Goal: Task Accomplishment & Management: Manage account settings

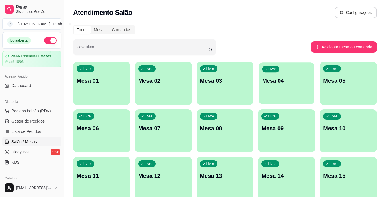
click at [288, 87] on div "Livre Mesa 04" at bounding box center [286, 79] width 55 height 35
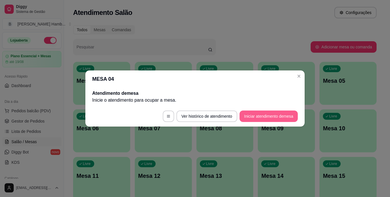
click at [261, 118] on button "Iniciar atendimento de mesa" at bounding box center [269, 115] width 58 height 11
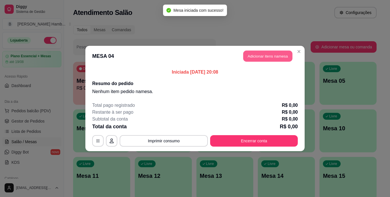
click at [267, 55] on button "Adicionar itens na mesa" at bounding box center [267, 56] width 49 height 11
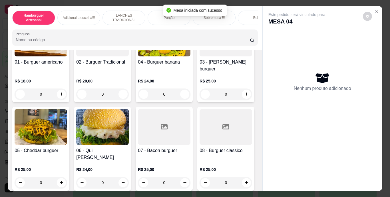
scroll to position [71, 0]
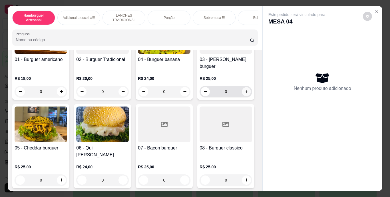
click at [245, 93] on icon "increase-product-quantity" at bounding box center [247, 91] width 4 height 4
type input "1"
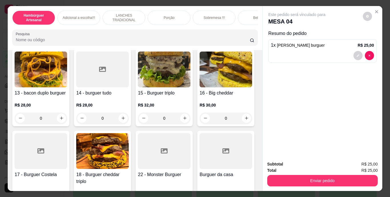
scroll to position [348, 0]
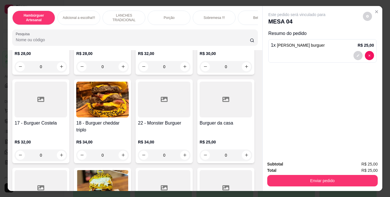
click at [125, 39] on input "Pesquisa" at bounding box center [133, 40] width 234 height 6
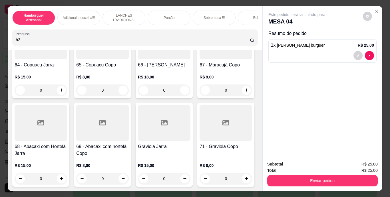
scroll to position [2212, 0]
type input "h2"
type input "1"
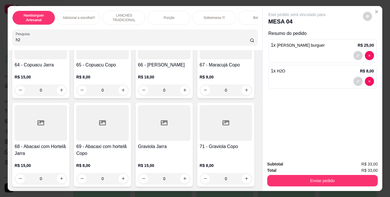
scroll to position [2212, 0]
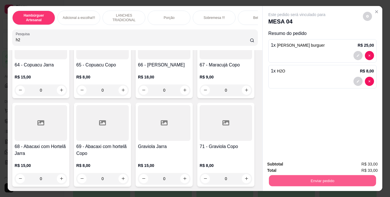
click at [278, 180] on button "Enviar pedido" at bounding box center [322, 180] width 107 height 11
click at [285, 164] on button "Não registrar e enviar pedido" at bounding box center [304, 164] width 58 height 11
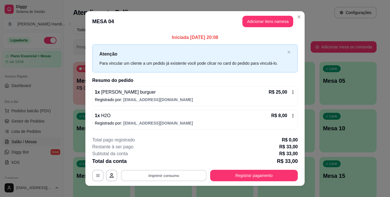
click at [161, 177] on button "Imprimir consumo" at bounding box center [164, 174] width 86 height 11
click at [158, 163] on button "IMPRESSORA" at bounding box center [163, 161] width 40 height 9
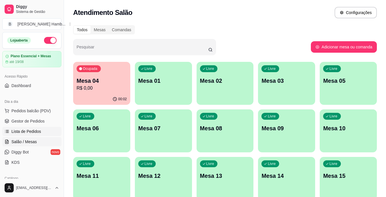
click at [27, 129] on span "Lista de Pedidos" at bounding box center [26, 131] width 30 height 6
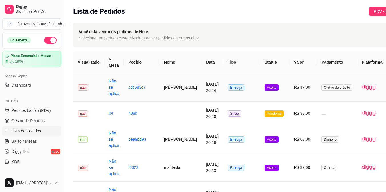
click at [185, 84] on td "Vitoria Reis" at bounding box center [180, 87] width 42 height 28
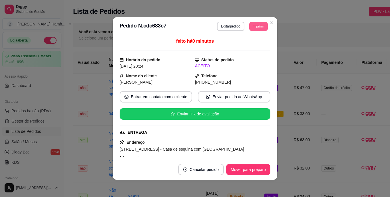
click at [253, 26] on button "Imprimir" at bounding box center [258, 26] width 19 height 9
click at [242, 45] on button "IMPRESSORA" at bounding box center [246, 46] width 40 height 9
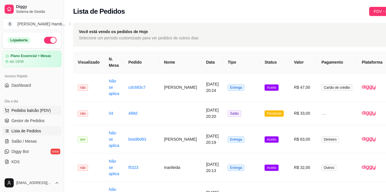
click at [13, 112] on span "Pedidos balcão (PDV)" at bounding box center [30, 111] width 39 height 6
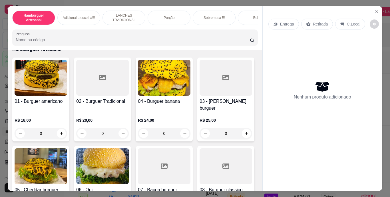
scroll to position [31, 0]
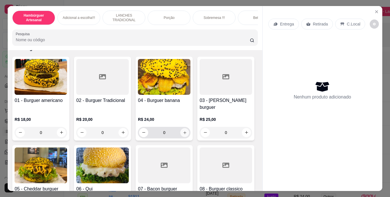
click at [181, 128] on button "increase-product-quantity" at bounding box center [185, 132] width 9 height 9
type input "1"
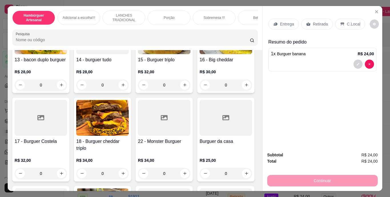
scroll to position [330, 0]
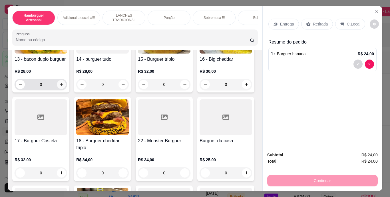
click at [63, 89] on button "increase-product-quantity" at bounding box center [61, 84] width 9 height 9
type input "1"
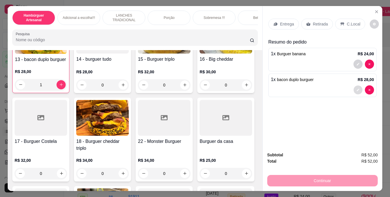
click at [354, 87] on button "decrease-product-quantity" at bounding box center [358, 89] width 9 height 9
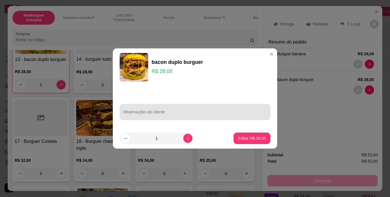
click at [251, 106] on div "Observações do cliente" at bounding box center [195, 112] width 151 height 16
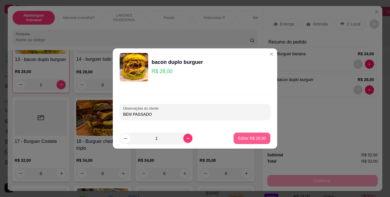
type input "BEM PASSADO"
click at [258, 137] on p "Editar R$ 28,00" at bounding box center [252, 138] width 28 height 6
type input "0"
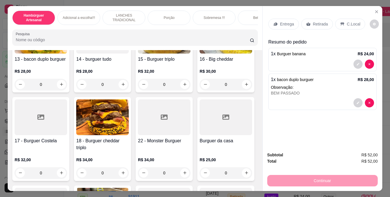
click at [283, 21] on p "Entrega" at bounding box center [287, 24] width 14 height 6
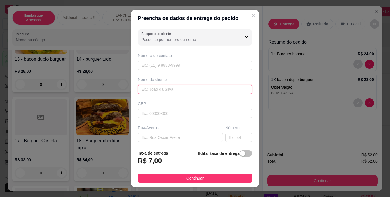
click at [189, 89] on input "text" at bounding box center [195, 89] width 114 height 9
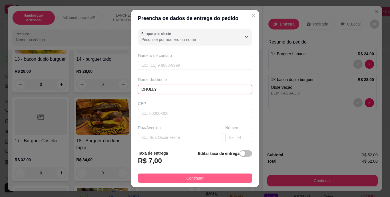
type input "DHULLY"
click at [178, 176] on button "Continuar" at bounding box center [195, 177] width 114 height 9
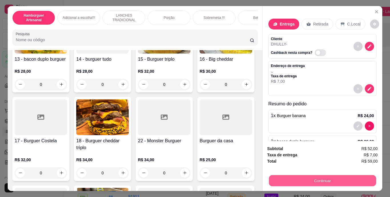
click at [292, 179] on button "Continuar" at bounding box center [322, 180] width 107 height 11
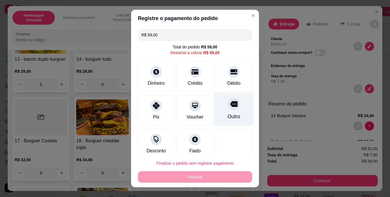
click at [228, 110] on div at bounding box center [234, 104] width 13 height 13
type input "R$ 0,00"
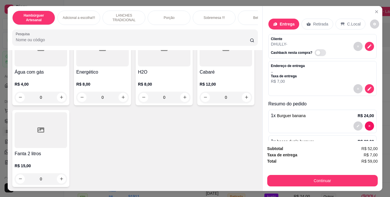
scroll to position [1697, 0]
type input "1"
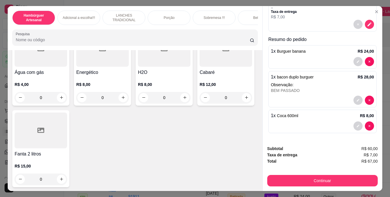
scroll to position [15, 0]
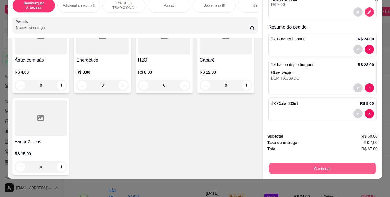
click at [295, 165] on button "Continuar" at bounding box center [322, 168] width 107 height 11
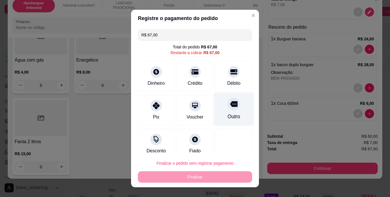
click at [228, 109] on div at bounding box center [234, 104] width 13 height 13
type input "R$ 0,00"
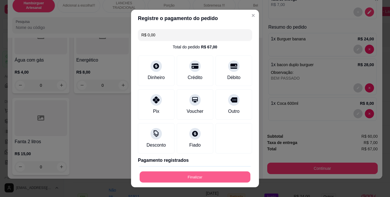
click at [204, 175] on button "Finalizar" at bounding box center [195, 176] width 111 height 11
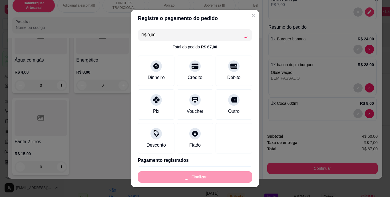
type input "0"
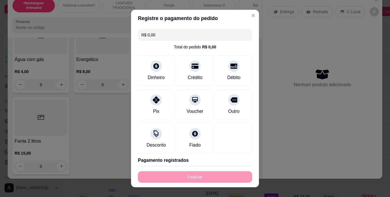
type input "-R$ 67,00"
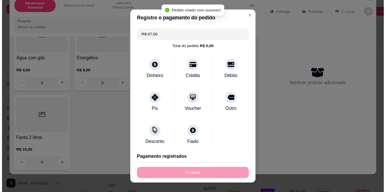
scroll to position [1697, 0]
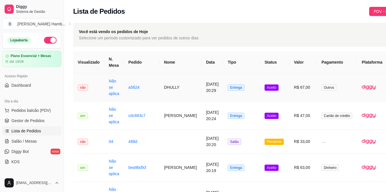
scroll to position [0, 28]
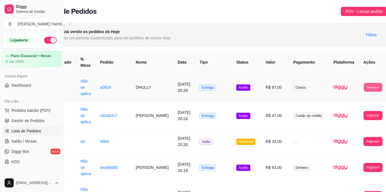
click at [367, 86] on button "Imprimir" at bounding box center [373, 87] width 19 height 9
click at [346, 113] on button "IMPRESSORA" at bounding box center [356, 113] width 30 height 9
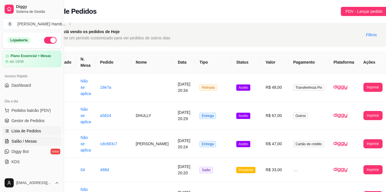
click at [24, 141] on span "Salão / Mesas" at bounding box center [23, 142] width 25 height 6
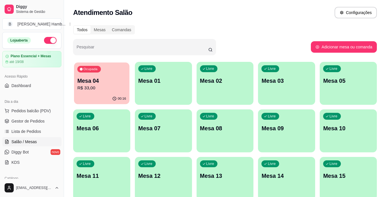
click at [101, 95] on div "00:16" at bounding box center [101, 98] width 55 height 11
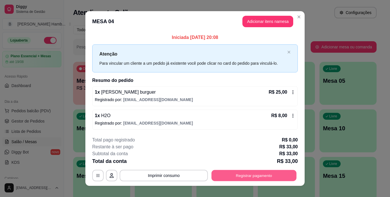
click at [228, 173] on button "Registrar pagamento" at bounding box center [254, 174] width 85 height 11
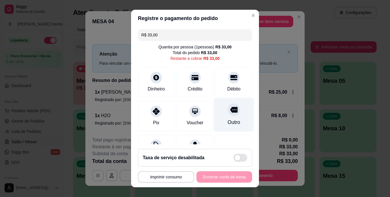
click at [228, 119] on div "Outro" at bounding box center [234, 122] width 13 height 7
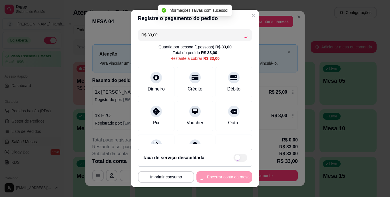
type input "R$ 0,00"
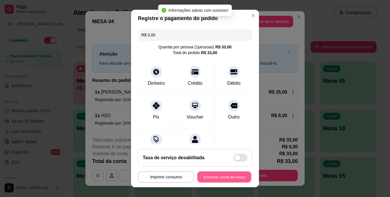
click at [214, 176] on button "Encerrar conta da mesa" at bounding box center [224, 176] width 54 height 11
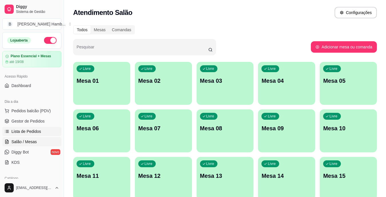
click at [41, 130] on link "Lista de Pedidos" at bounding box center [31, 131] width 59 height 9
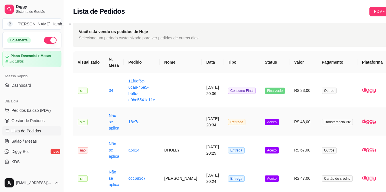
click at [317, 121] on td "Transferência Pix" at bounding box center [337, 122] width 40 height 28
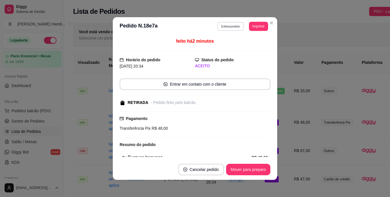
click at [230, 25] on button "Editar pedido" at bounding box center [231, 26] width 27 height 9
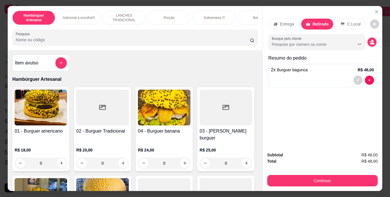
click at [153, 42] on input "Pesquisa" at bounding box center [133, 40] width 234 height 6
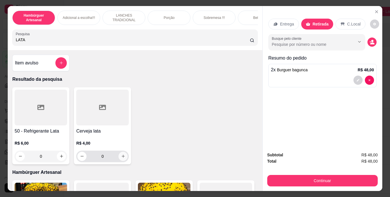
type input "LATA"
click at [122, 156] on icon "increase-product-quantity" at bounding box center [123, 156] width 4 height 4
type input "1"
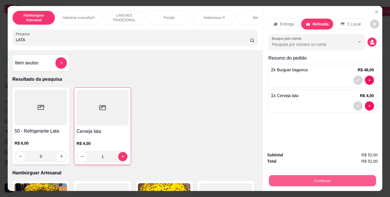
click at [295, 178] on button "Continuar" at bounding box center [322, 180] width 107 height 11
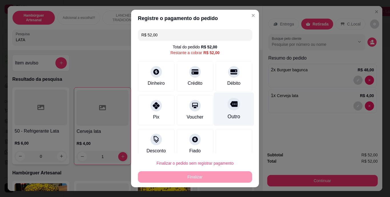
click at [228, 108] on div at bounding box center [234, 104] width 13 height 13
type input "R$ 0,00"
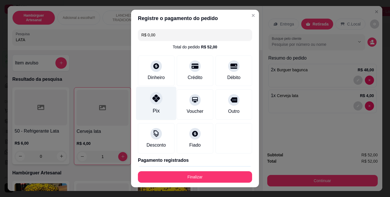
click at [152, 104] on div at bounding box center [156, 98] width 13 height 13
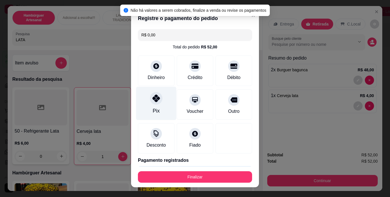
click at [152, 104] on div at bounding box center [156, 98] width 13 height 13
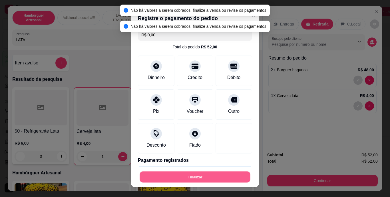
click at [164, 179] on button "Finalizar" at bounding box center [195, 176] width 111 height 11
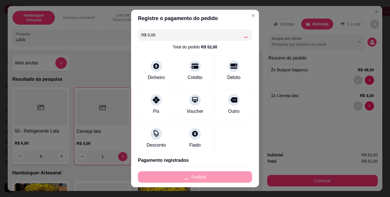
type input "0"
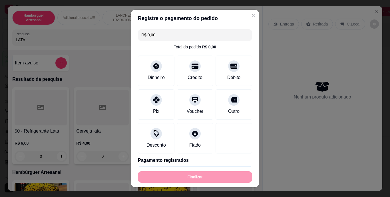
type input "-R$ 52,00"
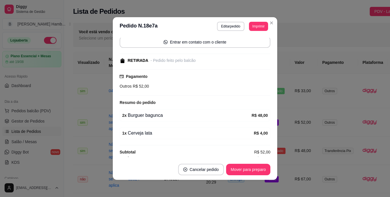
scroll to position [58, 0]
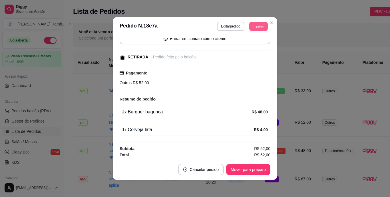
click at [252, 27] on button "Imprimir" at bounding box center [258, 26] width 19 height 9
click at [245, 47] on button "IMPRESSORA" at bounding box center [246, 46] width 40 height 9
click at [249, 170] on button "Mover para preparo" at bounding box center [248, 169] width 43 height 11
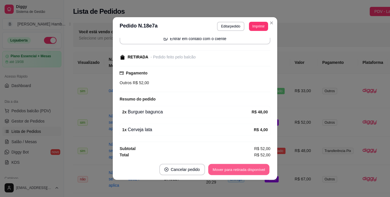
click at [254, 169] on button "Mover para retirada disponível" at bounding box center [238, 169] width 61 height 11
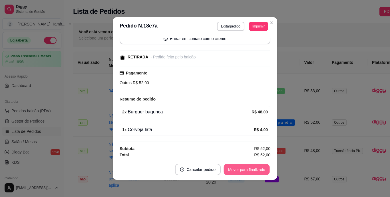
click at [254, 169] on button "Mover para finalizado" at bounding box center [247, 169] width 46 height 11
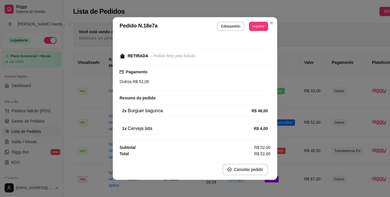
scroll to position [29, 0]
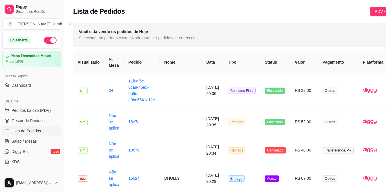
click at [33, 120] on span "Gestor de Pedidos" at bounding box center [27, 121] width 33 height 6
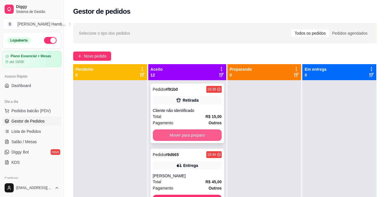
click at [171, 133] on button "Mover para preparo" at bounding box center [187, 134] width 69 height 11
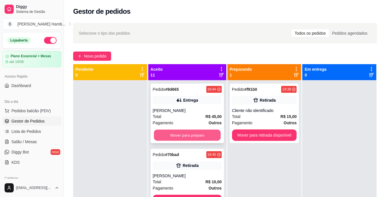
click at [173, 133] on button "Mover para preparo" at bounding box center [187, 134] width 67 height 11
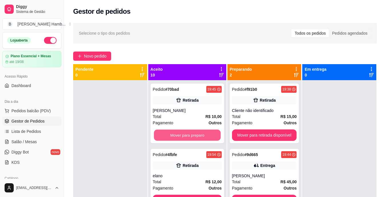
click at [173, 133] on button "Mover para preparo" at bounding box center [187, 134] width 67 height 11
click at [173, 133] on button "Mover para preparo" at bounding box center [187, 134] width 69 height 11
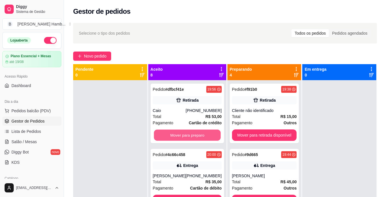
click at [173, 133] on button "Mover para preparo" at bounding box center [187, 134] width 67 height 11
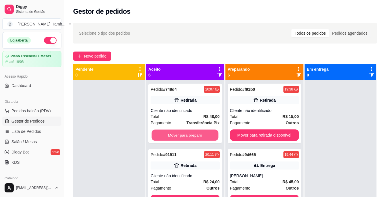
click at [173, 133] on button "Mover para preparo" at bounding box center [185, 134] width 67 height 11
click at [173, 133] on button "Mover para preparo" at bounding box center [185, 134] width 69 height 11
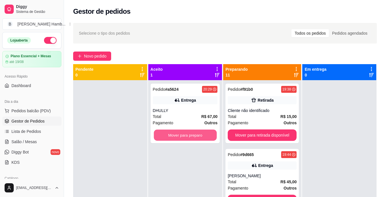
click at [171, 132] on button "Mover para preparo" at bounding box center [185, 134] width 63 height 11
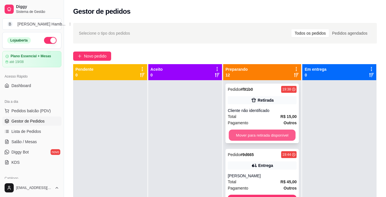
click at [231, 135] on button "Mover para retirada disponível" at bounding box center [262, 134] width 67 height 11
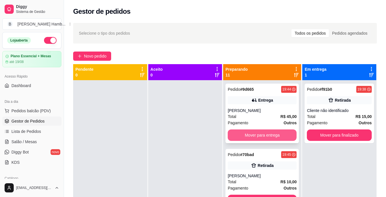
click at [231, 136] on button "Mover para entrega" at bounding box center [262, 134] width 69 height 11
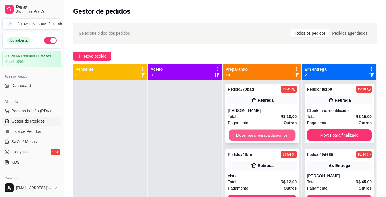
click at [231, 137] on button "Mover para retirada disponível" at bounding box center [262, 134] width 67 height 11
click at [237, 135] on button "Mover para retirada disponível" at bounding box center [262, 134] width 67 height 11
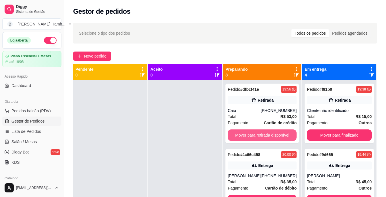
click at [237, 135] on button "Mover para retirada disponível" at bounding box center [262, 134] width 69 height 11
click at [237, 135] on button "Mover para entrega" at bounding box center [262, 134] width 67 height 11
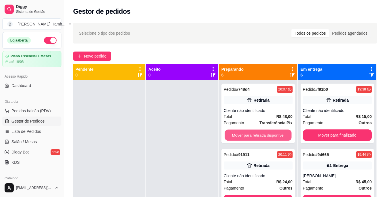
click at [237, 135] on button "Mover para retirada disponível" at bounding box center [258, 134] width 67 height 11
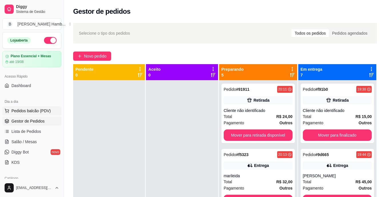
click at [37, 109] on span "Pedidos balcão (PDV)" at bounding box center [30, 111] width 39 height 6
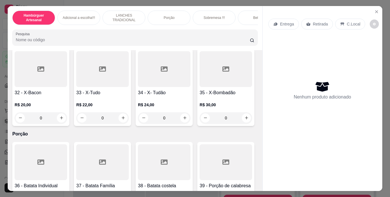
scroll to position [1025, 0]
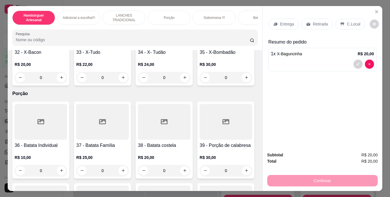
type input "2"
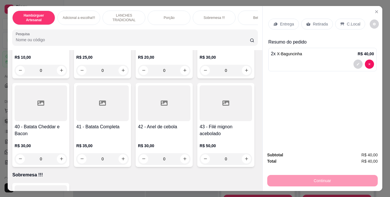
scroll to position [1126, 0]
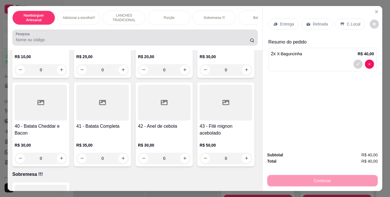
click at [205, 33] on div "Pesquisa" at bounding box center [134, 37] width 245 height 16
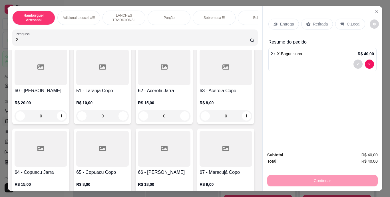
scroll to position [2031, 0]
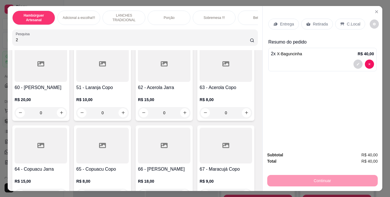
type input "2"
type input "1"
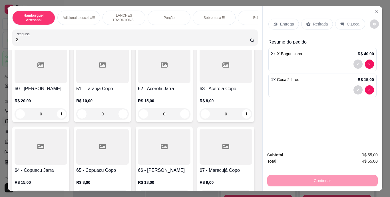
scroll to position [2032, 0]
click at [358, 88] on button "decrease-product-quantity" at bounding box center [358, 89] width 9 height 9
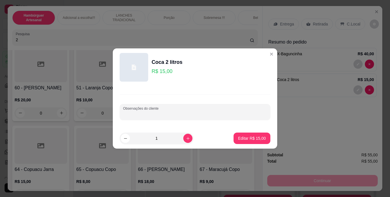
click at [240, 115] on input "Observações do cliente" at bounding box center [195, 114] width 144 height 6
type input "LARANJA"
click at [246, 136] on p "Editar R$ 15,00" at bounding box center [252, 137] width 27 height 5
type input "0"
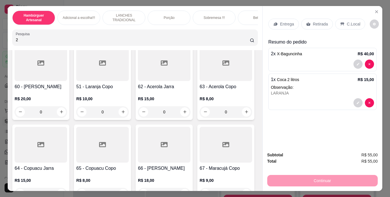
scroll to position [2031, 0]
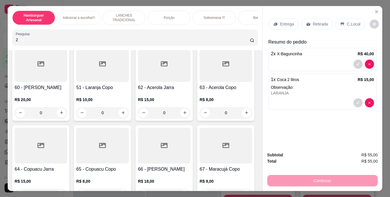
click at [281, 21] on p "Entrega" at bounding box center [287, 24] width 14 height 6
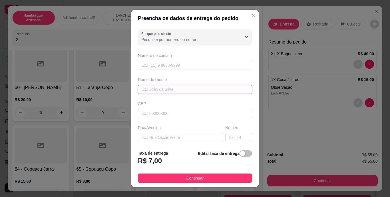
click at [205, 87] on input "text" at bounding box center [195, 89] width 114 height 9
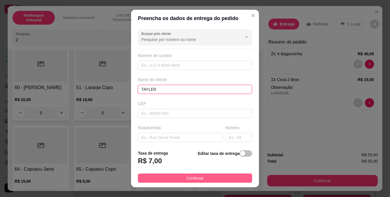
type input "TAYLER"
click at [193, 175] on span "Continuar" at bounding box center [195, 178] width 17 height 6
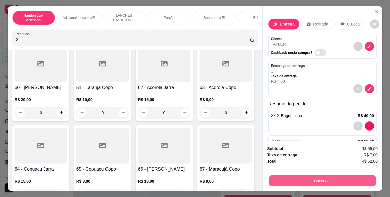
click at [301, 180] on button "Continuar" at bounding box center [322, 180] width 107 height 11
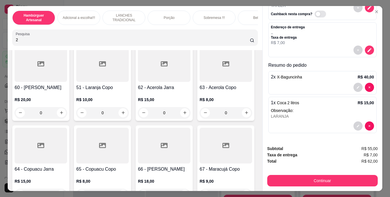
scroll to position [15, 0]
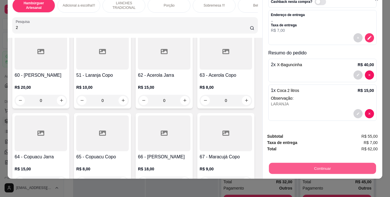
click at [297, 163] on button "Continuar" at bounding box center [322, 168] width 107 height 11
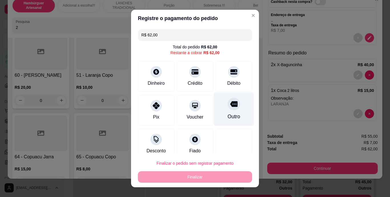
click at [230, 106] on icon at bounding box center [233, 104] width 7 height 6
type input "R$ 0,00"
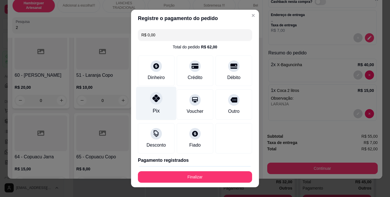
click at [155, 101] on icon at bounding box center [156, 98] width 7 height 7
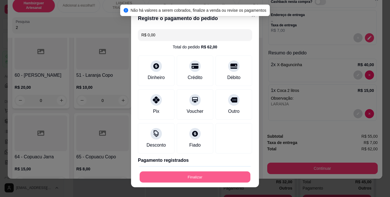
click at [165, 173] on button "Finalizar" at bounding box center [195, 176] width 111 height 11
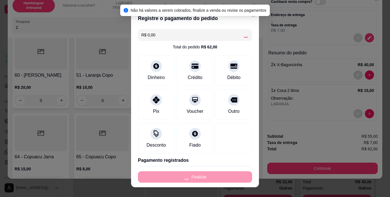
type input "0"
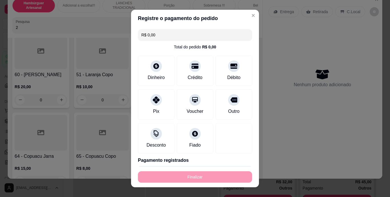
type input "-R$ 62,00"
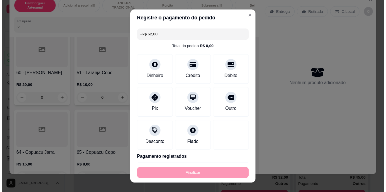
scroll to position [0, 0]
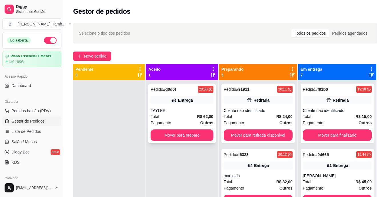
click at [180, 117] on div "Total R$ 62,00" at bounding box center [182, 116] width 63 height 6
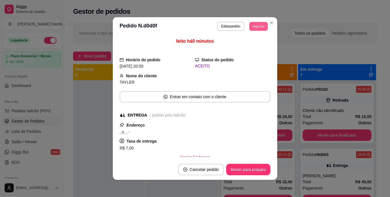
click at [254, 27] on button "Imprimir" at bounding box center [258, 26] width 19 height 9
click at [251, 43] on button "IMPRESSORA" at bounding box center [246, 46] width 40 height 9
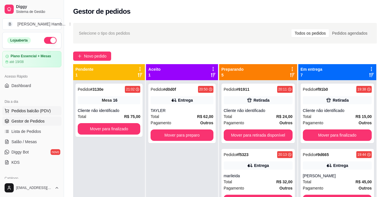
click at [31, 110] on span "Pedidos balcão (PDV)" at bounding box center [30, 111] width 39 height 6
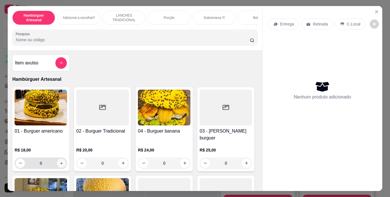
click at [59, 161] on icon "increase-product-quantity" at bounding box center [61, 163] width 4 height 4
type input "1"
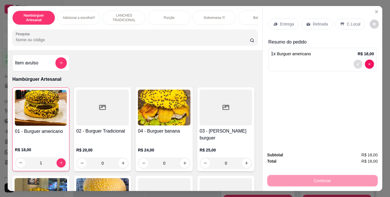
click at [359, 63] on button "decrease-product-quantity" at bounding box center [358, 63] width 9 height 9
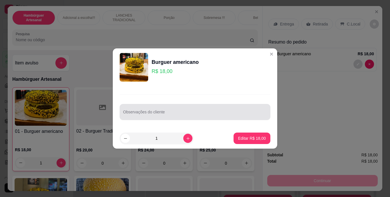
click at [248, 111] on div at bounding box center [195, 111] width 144 height 11
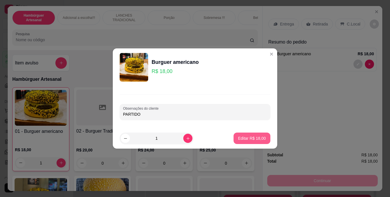
type input "PARTIDO"
click at [254, 139] on p "Editar R$ 18,00" at bounding box center [252, 137] width 27 height 5
type input "0"
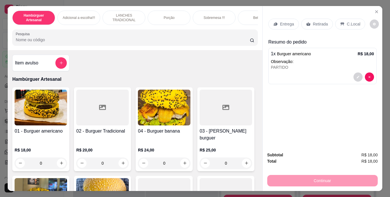
click at [313, 23] on p "Retirada" at bounding box center [320, 24] width 15 height 6
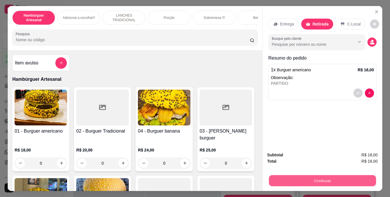
click at [294, 180] on button "Continuar" at bounding box center [322, 180] width 107 height 11
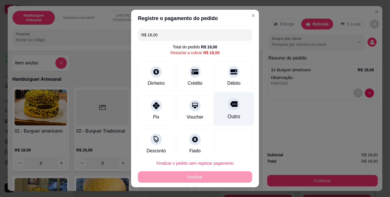
click at [230, 101] on icon at bounding box center [233, 103] width 7 height 7
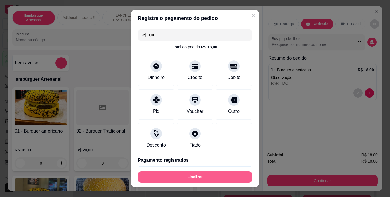
click at [188, 175] on button "Finalizar" at bounding box center [195, 176] width 114 height 11
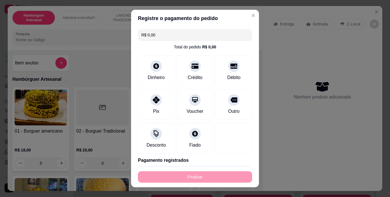
type input "-R$ 18,00"
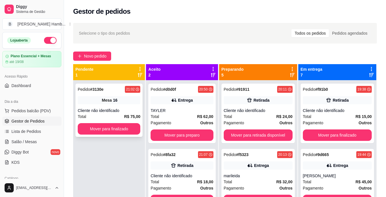
click at [112, 111] on div "Cliente não identificado" at bounding box center [109, 110] width 63 height 6
click at [30, 131] on span "Lista de Pedidos" at bounding box center [26, 131] width 30 height 6
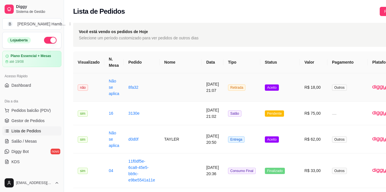
scroll to position [0, 39]
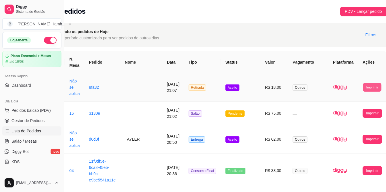
click at [365, 88] on button "Imprimir" at bounding box center [372, 87] width 19 height 9
click at [347, 112] on button "IMPRESSORA" at bounding box center [356, 113] width 30 height 9
click at [37, 108] on span "Pedidos balcão (PDV)" at bounding box center [30, 111] width 39 height 6
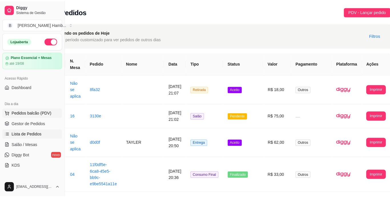
scroll to position [0, 35]
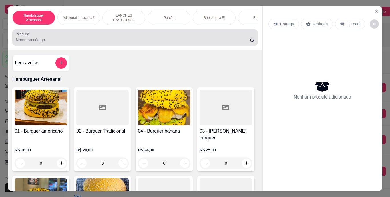
click at [34, 34] on div at bounding box center [135, 37] width 239 height 11
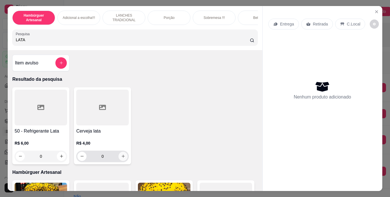
type input "LATA"
click at [121, 156] on icon "increase-product-quantity" at bounding box center [123, 156] width 4 height 4
type input "1"
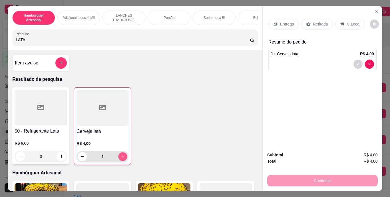
click at [121, 156] on icon "increase-product-quantity" at bounding box center [123, 156] width 4 height 4
type input "3"
click at [121, 156] on icon "increase-product-quantity" at bounding box center [123, 156] width 4 height 4
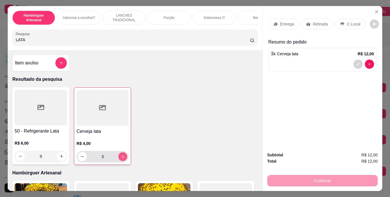
type input "4"
click at [324, 21] on p "Retirada" at bounding box center [320, 24] width 15 height 6
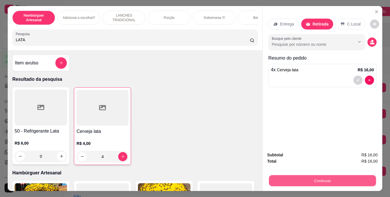
click at [292, 175] on button "Continuar" at bounding box center [322, 180] width 107 height 11
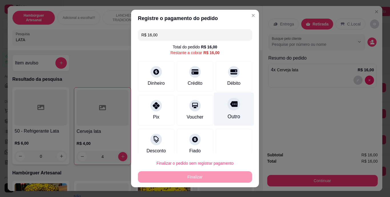
click at [230, 106] on div at bounding box center [234, 104] width 13 height 13
type input "R$ 0,00"
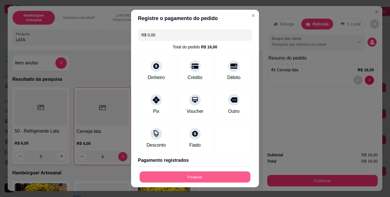
click at [209, 173] on button "Finalizar" at bounding box center [195, 176] width 111 height 11
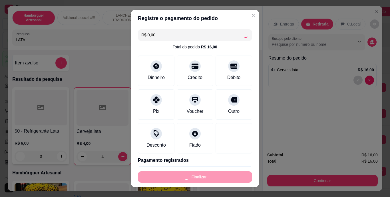
type input "0"
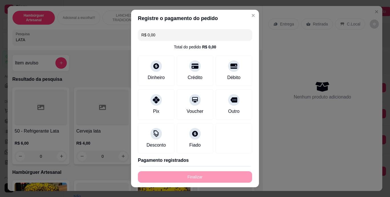
type input "-R$ 16,00"
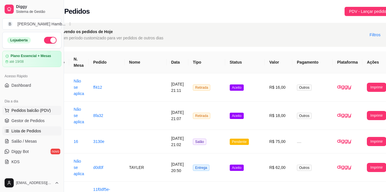
click at [45, 111] on span "Pedidos balcão (PDV)" at bounding box center [30, 111] width 39 height 6
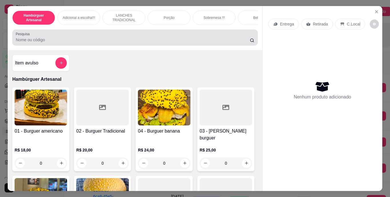
click at [163, 45] on div "Pesquisa" at bounding box center [134, 37] width 245 height 16
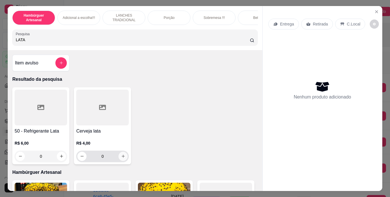
type input "LATA"
click at [122, 157] on icon "increase-product-quantity" at bounding box center [123, 156] width 4 height 4
type input "1"
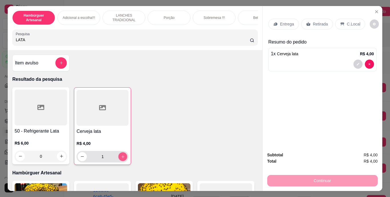
click at [122, 157] on icon "increase-product-quantity" at bounding box center [123, 156] width 4 height 4
type input "2"
click at [122, 157] on icon "increase-product-quantity" at bounding box center [123, 156] width 4 height 4
type input "3"
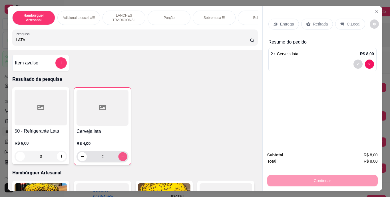
type input "3"
click at [122, 157] on icon "increase-product-quantity" at bounding box center [123, 156] width 4 height 4
type input "4"
click at [122, 157] on icon "increase-product-quantity" at bounding box center [123, 156] width 4 height 4
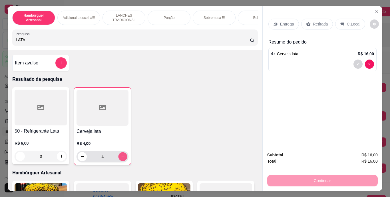
type input "5"
click at [122, 157] on icon "increase-product-quantity" at bounding box center [123, 156] width 4 height 4
type input "6"
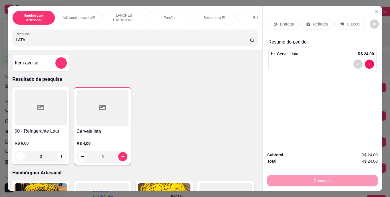
click at [315, 21] on p "Retirada" at bounding box center [320, 24] width 15 height 6
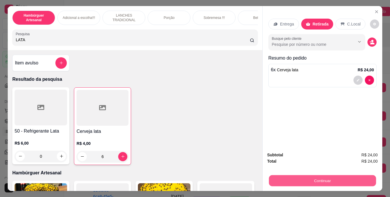
click at [282, 176] on button "Continuar" at bounding box center [322, 180] width 107 height 11
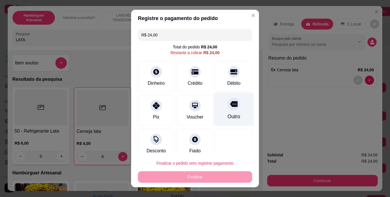
click at [228, 113] on div "Outro" at bounding box center [234, 116] width 13 height 7
type input "R$ 0,00"
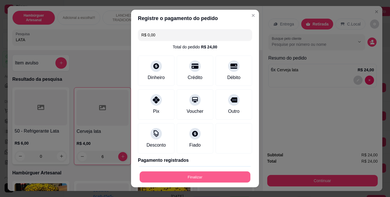
click at [192, 175] on button "Finalizar" at bounding box center [195, 176] width 111 height 11
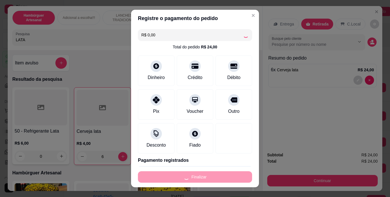
type input "0"
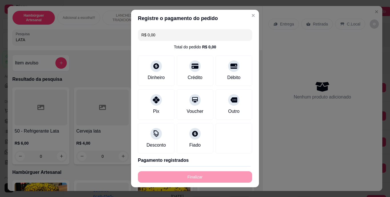
type input "-R$ 24,00"
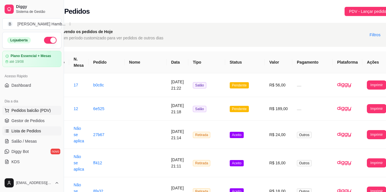
click at [38, 110] on span "Pedidos balcão (PDV)" at bounding box center [30, 111] width 39 height 6
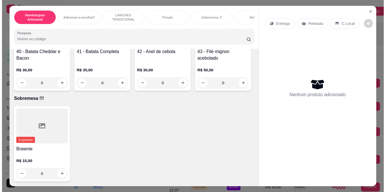
scroll to position [1198, 0]
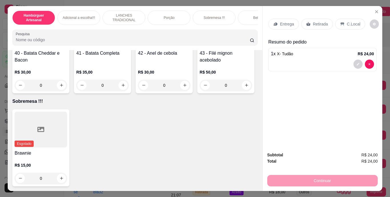
type input "2"
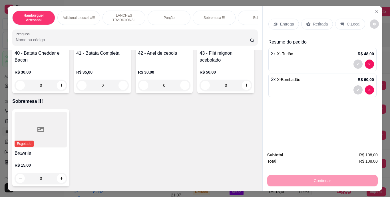
click at [313, 19] on div "Retirada" at bounding box center [317, 24] width 32 height 11
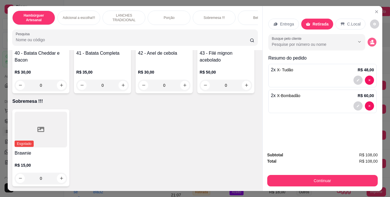
click at [371, 37] on button "decrease-product-quantity" at bounding box center [372, 41] width 9 height 9
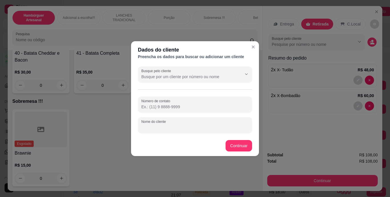
click at [214, 128] on input "Nome do cliente" at bounding box center [194, 127] width 107 height 6
type input "ELISNEI"
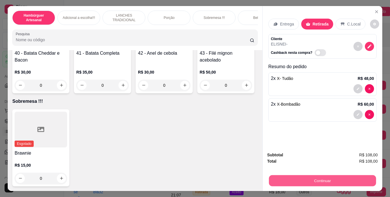
click at [288, 177] on button "Continuar" at bounding box center [322, 180] width 107 height 11
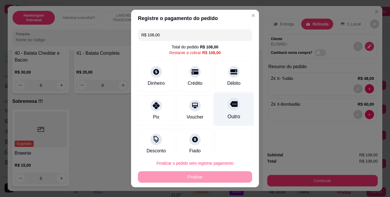
click at [228, 109] on div at bounding box center [234, 104] width 13 height 13
type input "R$ 0,00"
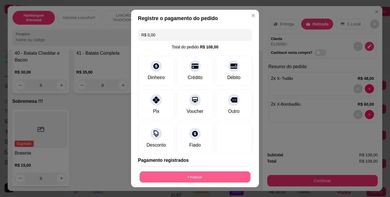
click at [206, 180] on button "Finalizar" at bounding box center [195, 176] width 111 height 11
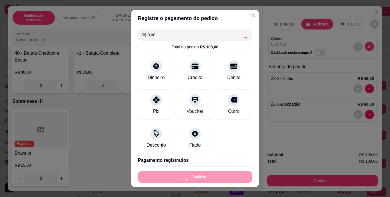
type input "0"
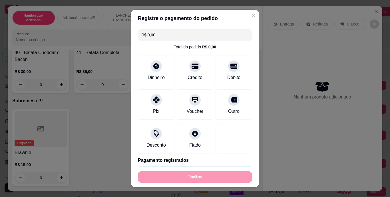
type input "-R$ 108,00"
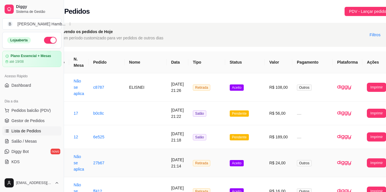
scroll to position [0, 39]
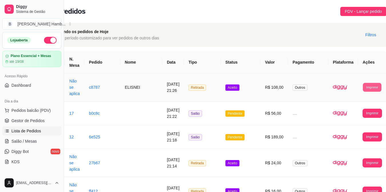
click at [363, 89] on button "Imprimir" at bounding box center [372, 87] width 19 height 9
click at [349, 115] on button "IMPRESSORA" at bounding box center [356, 113] width 30 height 9
click at [24, 144] on link "Salão / Mesas" at bounding box center [31, 141] width 59 height 9
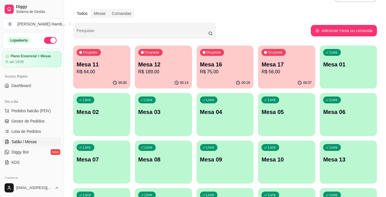
scroll to position [25, 0]
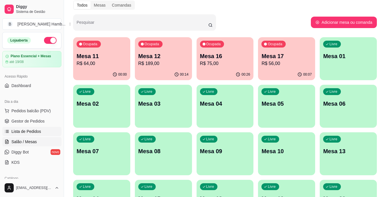
click at [43, 129] on link "Lista de Pedidos" at bounding box center [31, 131] width 59 height 9
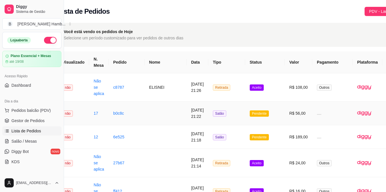
scroll to position [0, 16]
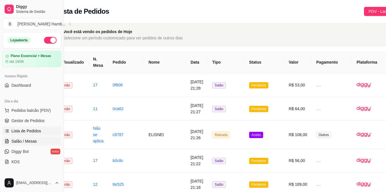
click at [39, 144] on link "Salão / Mesas" at bounding box center [31, 141] width 59 height 9
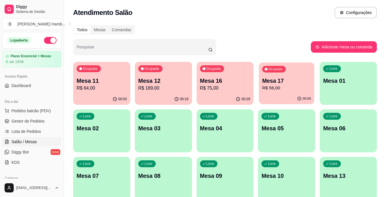
click at [268, 84] on p "Mesa 17" at bounding box center [286, 81] width 49 height 8
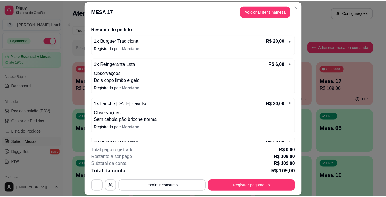
scroll to position [41, 0]
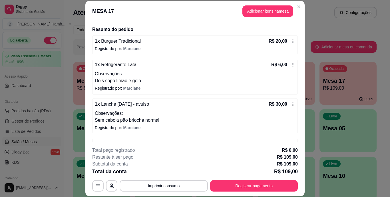
click at [293, 65] on icon at bounding box center [293, 65] width 1 height 4
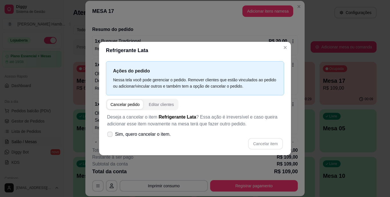
click at [113, 134] on span at bounding box center [109, 133] width 5 height 5
click at [111, 135] on input "Sim, quero cancelar o item." at bounding box center [109, 137] width 4 height 4
checkbox input "true"
click at [258, 142] on button "Cancelar item" at bounding box center [266, 143] width 34 height 11
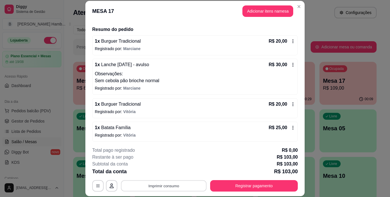
click at [186, 184] on button "Imprimir consumo" at bounding box center [164, 185] width 86 height 11
click at [163, 168] on button "IMPRESSORA" at bounding box center [163, 172] width 40 height 9
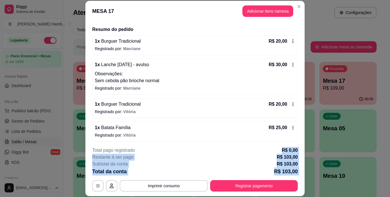
drag, startPoint x: 215, startPoint y: 146, endPoint x: 220, endPoint y: 186, distance: 40.3
click at [220, 186] on footer "**********" at bounding box center [194, 169] width 219 height 54
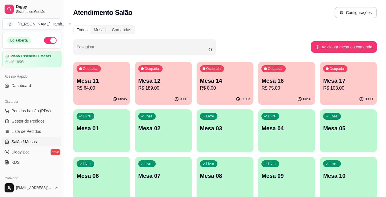
click at [288, 80] on p "Mesa 16" at bounding box center [286, 81] width 50 height 8
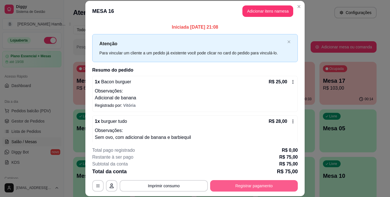
click at [255, 183] on button "Registrar pagamento" at bounding box center [254, 185] width 88 height 11
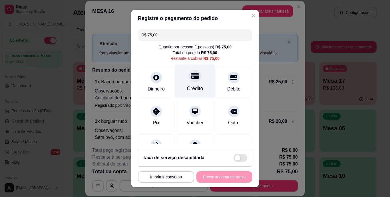
click at [193, 77] on icon at bounding box center [194, 76] width 7 height 6
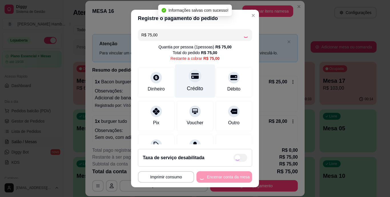
type input "R$ 0,00"
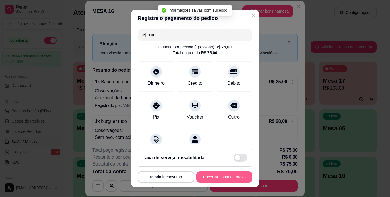
click at [223, 177] on button "Encerrar conta da mesa" at bounding box center [225, 176] width 56 height 11
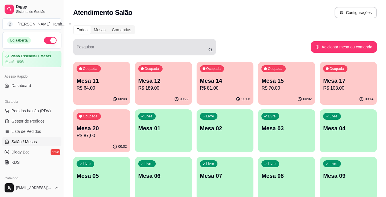
drag, startPoint x: 76, startPoint y: 44, endPoint x: 183, endPoint y: 30, distance: 108.3
click at [183, 30] on div "Todos Mesas Comandas" at bounding box center [225, 29] width 304 height 9
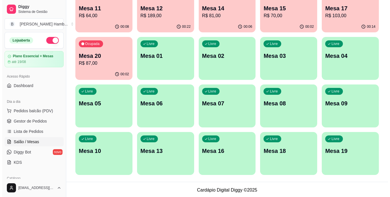
scroll to position [15, 0]
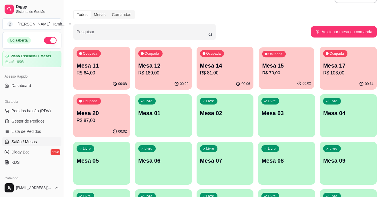
click at [269, 69] on p "Mesa 15" at bounding box center [286, 66] width 49 height 8
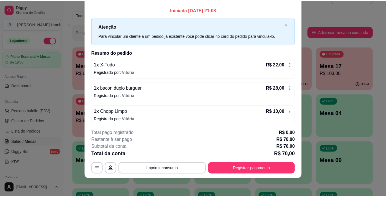
scroll to position [0, 0]
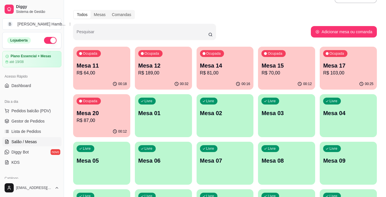
click at [44, 111] on span "Pedidos balcão (PDV)" at bounding box center [30, 111] width 39 height 6
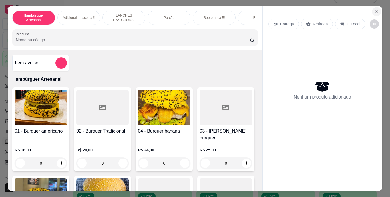
click at [375, 9] on icon "Close" at bounding box center [377, 11] width 5 height 5
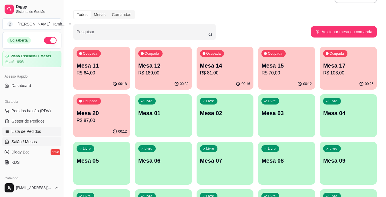
click at [44, 134] on link "Lista de Pedidos" at bounding box center [31, 131] width 59 height 9
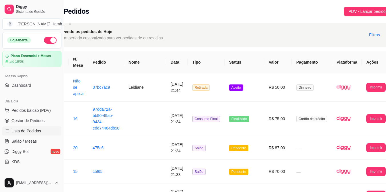
scroll to position [0, 36]
click at [366, 88] on button "Imprimir" at bounding box center [375, 87] width 19 height 9
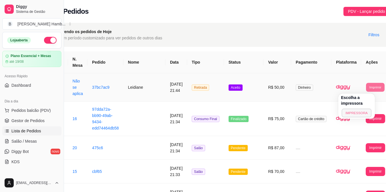
click at [348, 113] on button "IMPRESSORA" at bounding box center [356, 113] width 30 height 9
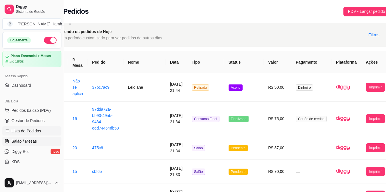
click at [32, 142] on span "Salão / Mesas" at bounding box center [23, 142] width 25 height 6
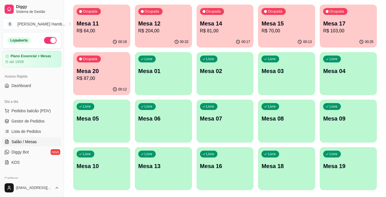
scroll to position [73, 0]
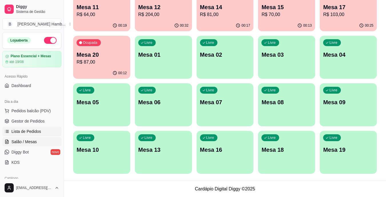
click at [38, 132] on span "Lista de Pedidos" at bounding box center [26, 131] width 30 height 6
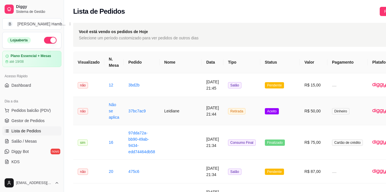
click at [202, 112] on td "10/08/2025 às 21:44" at bounding box center [213, 111] width 22 height 28
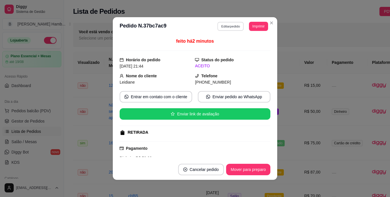
click at [233, 25] on button "Editar pedido" at bounding box center [231, 26] width 27 height 9
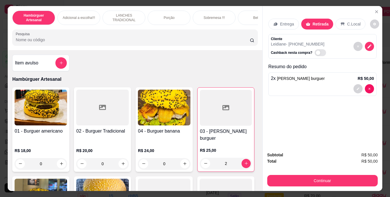
click at [345, 84] on div at bounding box center [322, 88] width 103 height 9
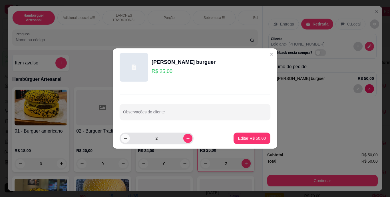
click at [124, 138] on icon "decrease-product-quantity" at bounding box center [125, 138] width 4 height 4
type input "1"
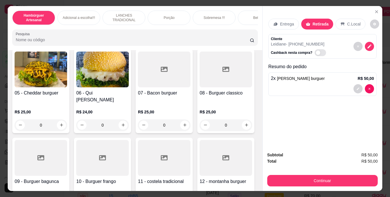
scroll to position [129, 0]
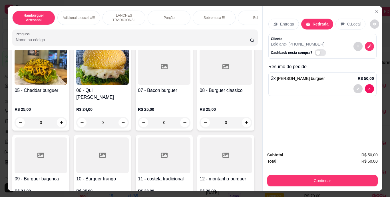
click at [294, 85] on div at bounding box center [322, 88] width 103 height 9
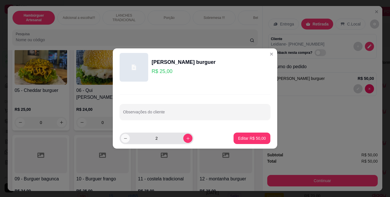
click at [125, 140] on icon "decrease-product-quantity" at bounding box center [125, 138] width 4 height 4
type input "1"
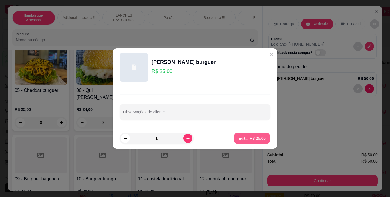
click at [244, 137] on p "Editar R$ 25,00" at bounding box center [252, 137] width 27 height 5
type input "1"
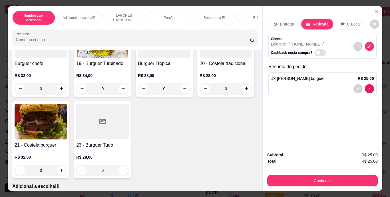
scroll to position [496, 0]
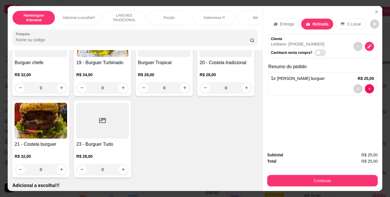
type input "1"
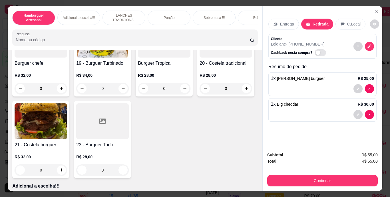
scroll to position [497, 0]
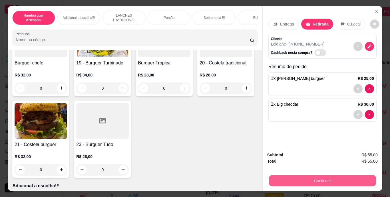
click at [291, 179] on button "Continuar" at bounding box center [322, 180] width 107 height 11
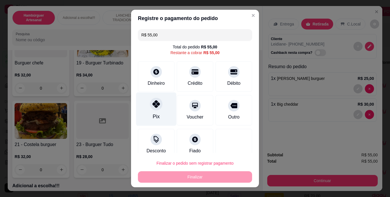
click at [154, 109] on div at bounding box center [156, 104] width 13 height 13
type input "R$ 0,00"
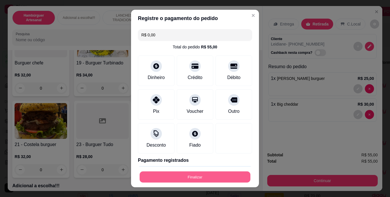
click at [174, 177] on button "Finalizar" at bounding box center [195, 176] width 111 height 11
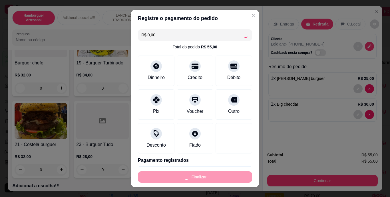
type input "0"
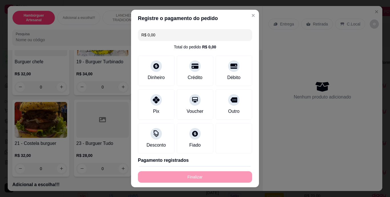
type input "-R$ 55,00"
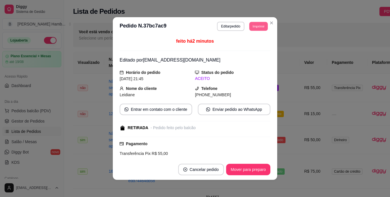
click at [256, 23] on button "Imprimir" at bounding box center [258, 26] width 19 height 9
click at [253, 44] on button "IMPRESSORA" at bounding box center [246, 46] width 40 height 9
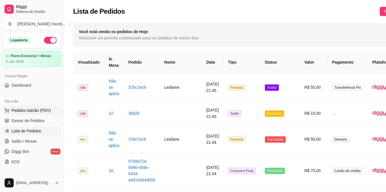
click at [26, 111] on span "Pedidos balcão (PDV)" at bounding box center [30, 111] width 39 height 6
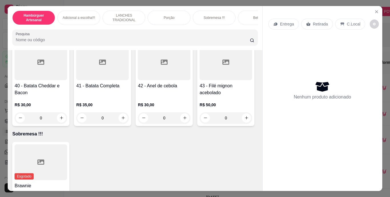
scroll to position [1166, 0]
type input "1"
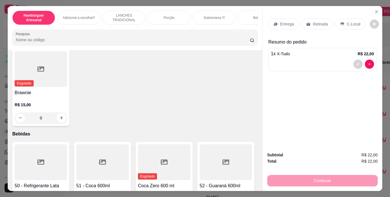
scroll to position [1300, 0]
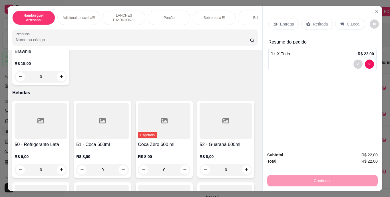
click at [177, 43] on input "Pesquisa" at bounding box center [133, 40] width 234 height 6
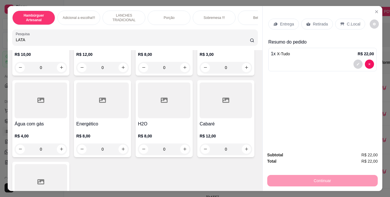
scroll to position [1741, 0]
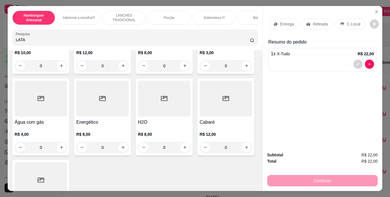
type input "LATA"
type input "1"
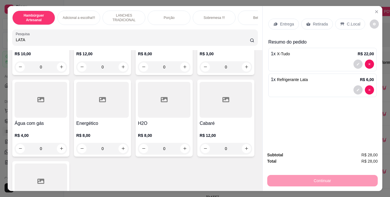
scroll to position [1741, 0]
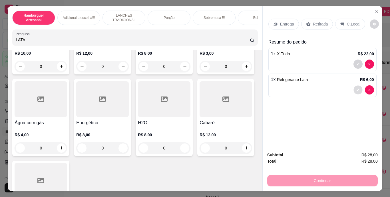
click at [354, 85] on button "decrease-product-quantity" at bounding box center [358, 89] width 9 height 9
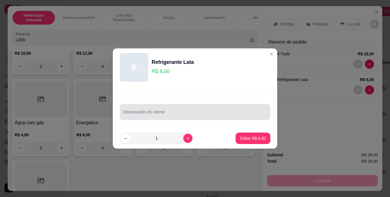
click at [257, 109] on div at bounding box center [195, 111] width 144 height 11
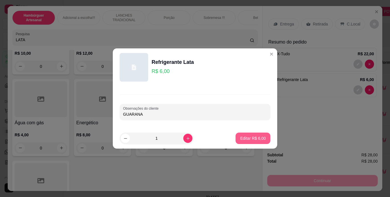
type input "GUARANA"
click at [258, 136] on p "Editar R$ 6,00" at bounding box center [253, 137] width 25 height 5
type input "0"
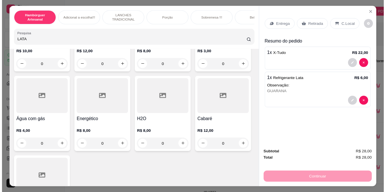
scroll to position [1741, 0]
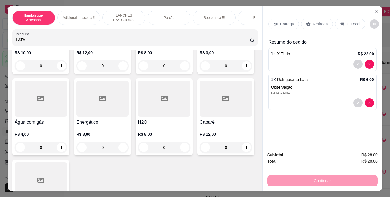
click at [286, 25] on div "Entrega" at bounding box center [284, 24] width 31 height 11
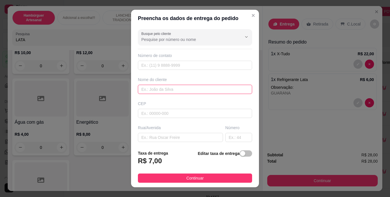
click at [183, 87] on input "text" at bounding box center [195, 89] width 114 height 9
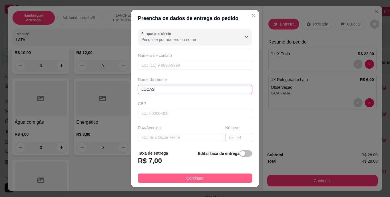
type input "LUCAS"
click at [175, 177] on button "Continuar" at bounding box center [195, 177] width 114 height 9
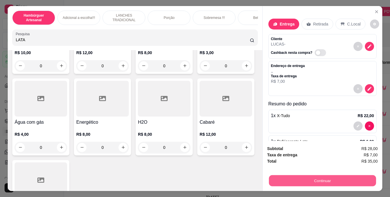
click at [284, 177] on button "Continuar" at bounding box center [322, 180] width 107 height 11
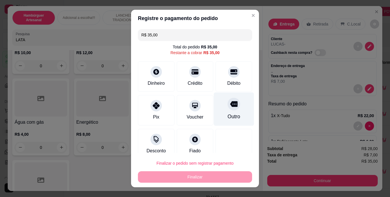
click at [225, 112] on div "Outro" at bounding box center [234, 108] width 40 height 33
type input "R$ 0,00"
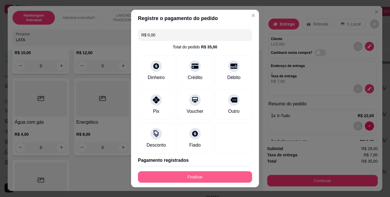
click at [200, 171] on button "Finalizar" at bounding box center [195, 176] width 114 height 11
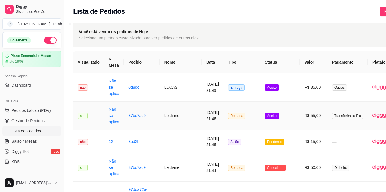
scroll to position [0, 36]
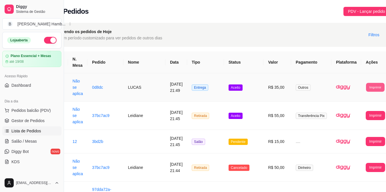
click at [366, 89] on button "Imprimir" at bounding box center [375, 87] width 19 height 9
click at [359, 110] on button "IMPRESSORA" at bounding box center [356, 113] width 30 height 9
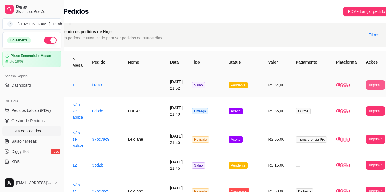
click at [366, 84] on button "Imprimir" at bounding box center [375, 85] width 19 height 9
click at [351, 110] on button "IMPRESSORA" at bounding box center [356, 110] width 30 height 9
click at [30, 142] on span "Salão / Mesas" at bounding box center [23, 142] width 25 height 6
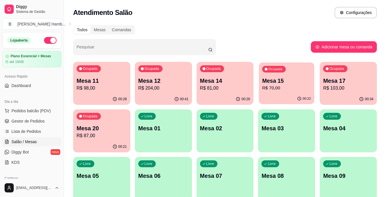
click at [279, 79] on p "Mesa 15" at bounding box center [286, 81] width 49 height 8
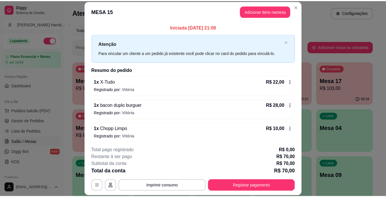
scroll to position [26, 0]
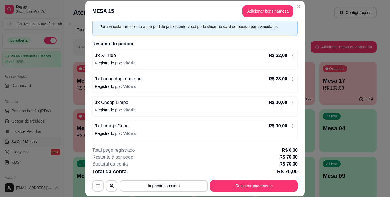
click at [291, 100] on icon at bounding box center [293, 102] width 5 height 5
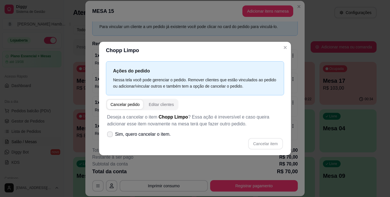
click at [111, 133] on icon at bounding box center [110, 133] width 5 height 3
click at [111, 135] on input "Sim, quero cancelar o item." at bounding box center [109, 137] width 4 height 4
checkbox input "true"
click at [270, 145] on button "Cancelar item" at bounding box center [266, 143] width 34 height 11
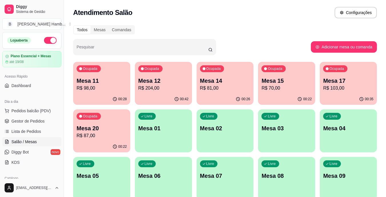
click at [255, 51] on div "Pesquisar" at bounding box center [192, 47] width 238 height 16
click at [279, 95] on div "00:22" at bounding box center [286, 98] width 57 height 11
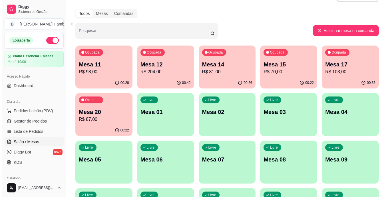
scroll to position [0, 0]
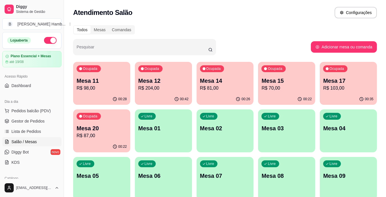
click at [292, 76] on div "Ocupada Mesa 15 R$ 70,00" at bounding box center [286, 78] width 57 height 32
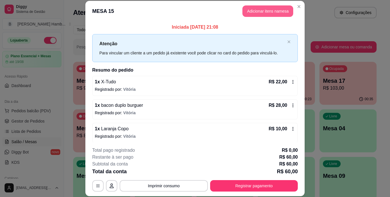
click at [261, 10] on button "Adicionar itens na mesa" at bounding box center [268, 10] width 51 height 11
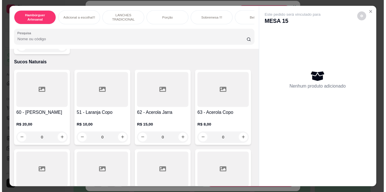
scroll to position [1857, 0]
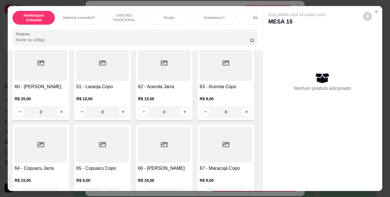
type input "1"
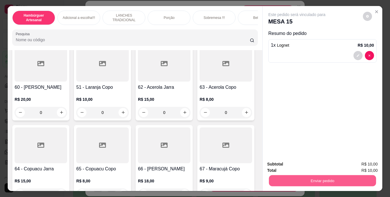
click at [298, 178] on button "Enviar pedido" at bounding box center [322, 180] width 107 height 11
click at [292, 165] on button "Não registrar e enviar pedido" at bounding box center [304, 164] width 58 height 11
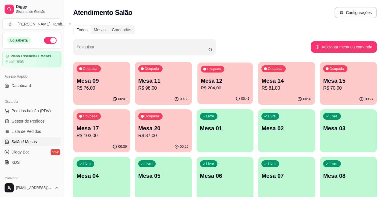
click at [207, 78] on p "Mesa 12" at bounding box center [225, 81] width 49 height 8
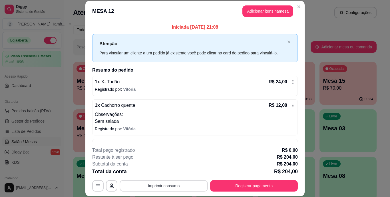
click at [158, 184] on button "Imprimir consumo" at bounding box center [164, 185] width 88 height 11
click at [163, 170] on button "IMPRESSORA" at bounding box center [163, 172] width 40 height 9
click at [129, 180] on button "Imprimir consumo" at bounding box center [164, 185] width 86 height 11
click at [162, 172] on button "IMPRESSORA" at bounding box center [163, 172] width 40 height 9
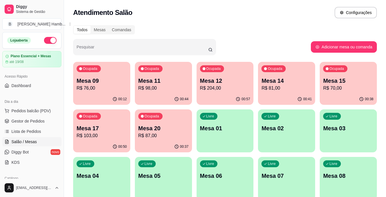
click at [27, 129] on span "Lista de Pedidos" at bounding box center [26, 131] width 30 height 6
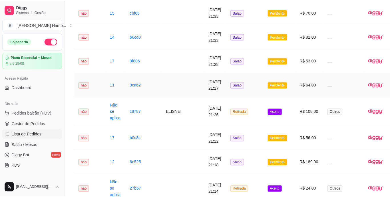
scroll to position [312, 0]
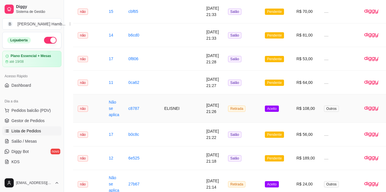
click at [239, 116] on td "Retirada" at bounding box center [241, 109] width 37 height 28
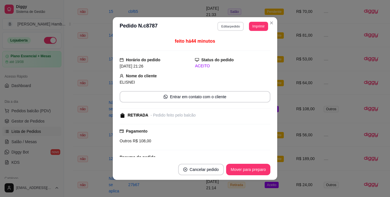
click at [230, 27] on button "Editar pedido" at bounding box center [231, 26] width 27 height 9
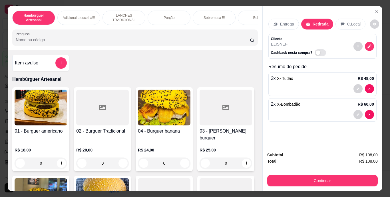
click at [191, 43] on input "Pesquisa" at bounding box center [133, 40] width 234 height 6
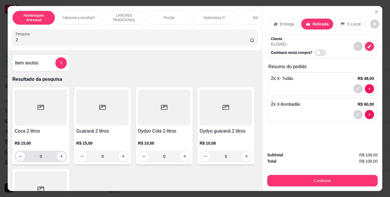
type input "2"
click at [60, 155] on button "increase-product-quantity" at bounding box center [61, 155] width 9 height 9
type input "1"
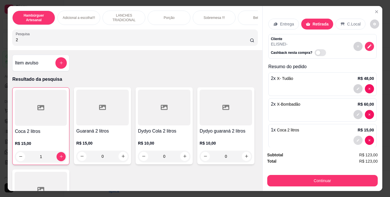
click at [357, 138] on icon "decrease-product-quantity" at bounding box center [358, 139] width 3 height 3
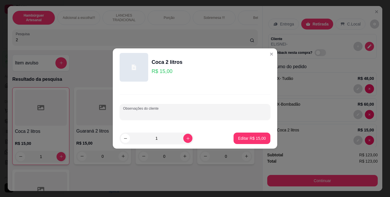
click at [226, 111] on input "Observações do cliente" at bounding box center [195, 114] width 144 height 6
type input "LARANJA"
click at [238, 130] on footer "1 Editar R$ 15,00" at bounding box center [195, 138] width 165 height 21
click at [238, 135] on button "Editar R$ 15,00" at bounding box center [252, 138] width 36 height 11
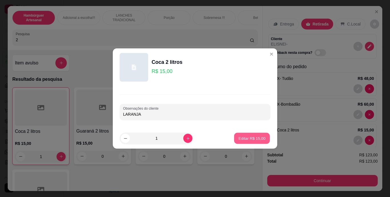
type input "0"
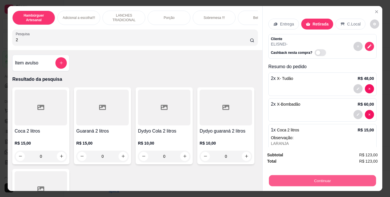
click at [319, 180] on button "Continuar" at bounding box center [322, 180] width 107 height 11
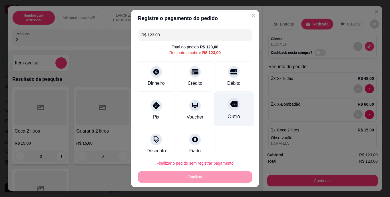
click at [228, 113] on div "Outro" at bounding box center [234, 116] width 13 height 7
type input "R$ 0,00"
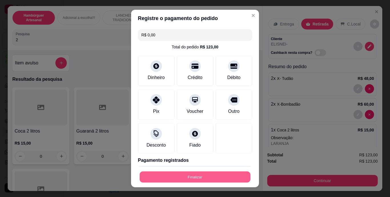
click at [203, 176] on button "Finalizar" at bounding box center [195, 176] width 111 height 11
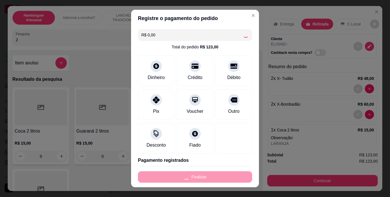
type input "0"
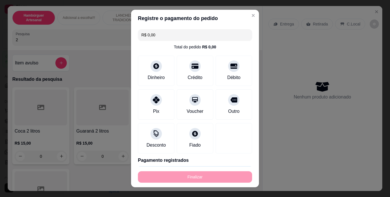
type input "-R$ 123,00"
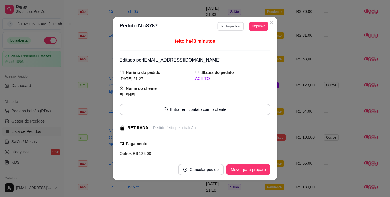
click at [229, 25] on button "Editar pedido" at bounding box center [231, 26] width 27 height 9
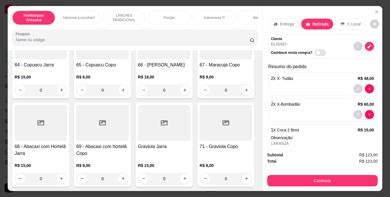
scroll to position [2122, 0]
type input "1"
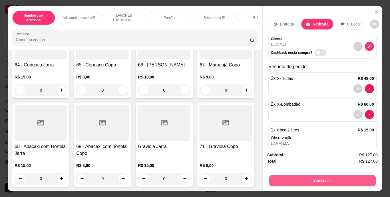
click at [290, 177] on button "Continuar" at bounding box center [322, 180] width 107 height 11
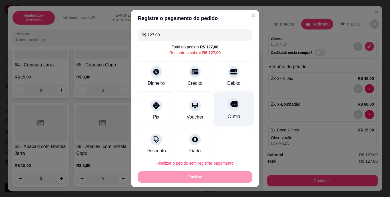
click at [222, 112] on div "Outro" at bounding box center [234, 108] width 40 height 33
type input "R$ 0,00"
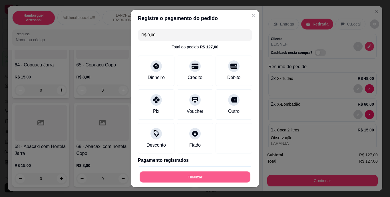
click at [213, 177] on button "Finalizar" at bounding box center [195, 176] width 111 height 11
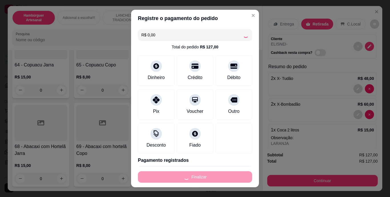
type input "0"
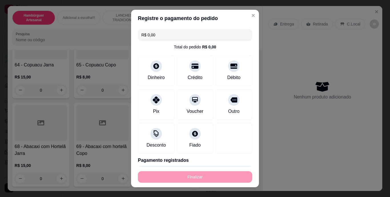
type input "-R$ 127,00"
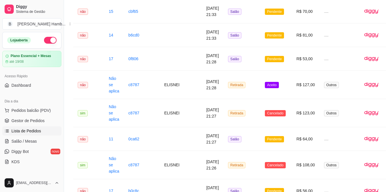
click at [24, 111] on span "Pedidos balcão (PDV)" at bounding box center [30, 111] width 39 height 6
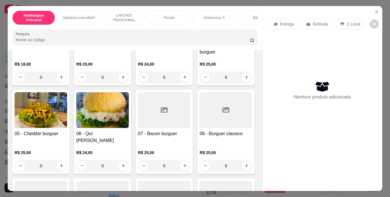
scroll to position [114, 0]
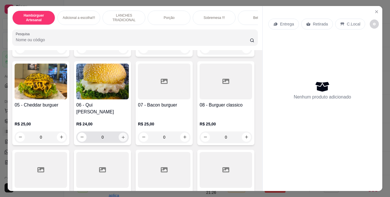
click at [125, 135] on icon "increase-product-quantity" at bounding box center [123, 137] width 4 height 4
type input "1"
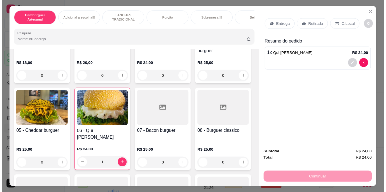
scroll to position [0, 0]
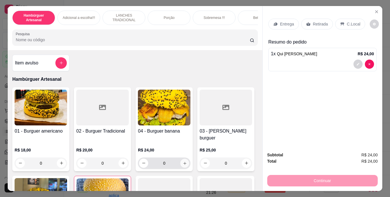
click at [184, 161] on icon "increase-product-quantity" at bounding box center [185, 163] width 4 height 4
type input "1"
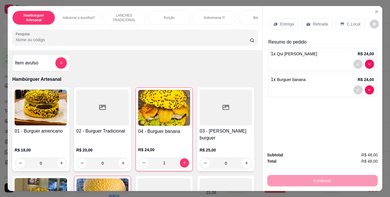
click at [337, 21] on div "C.Local" at bounding box center [350, 24] width 30 height 11
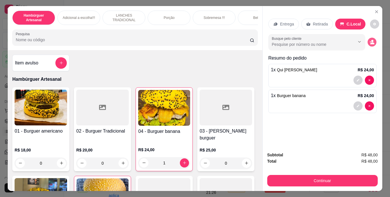
click at [372, 42] on icon "decrease-product-quantity" at bounding box center [373, 43] width 4 height 2
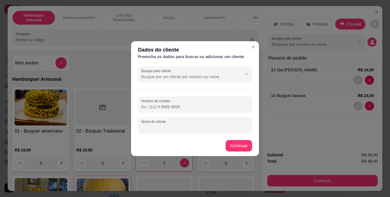
click at [205, 129] on input "Nome do cliente" at bounding box center [194, 127] width 107 height 6
type input "CHEILA"
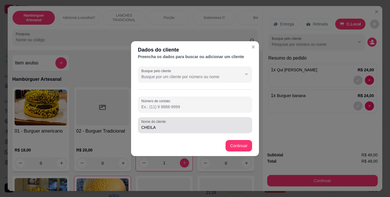
click at [207, 130] on div "CHEILA" at bounding box center [194, 124] width 107 height 11
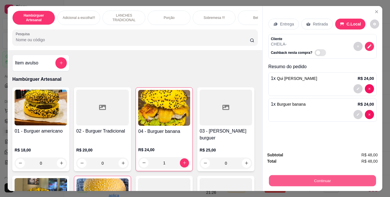
click at [322, 179] on button "Continuar" at bounding box center [322, 180] width 107 height 11
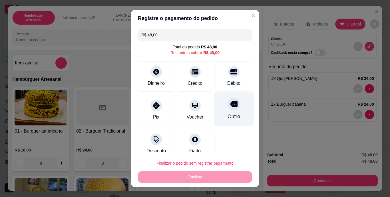
click at [228, 109] on div at bounding box center [234, 104] width 13 height 13
type input "R$ 0,00"
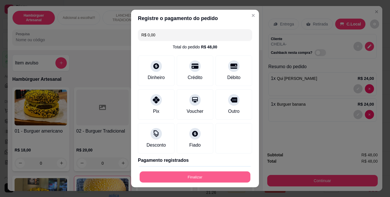
click at [217, 175] on button "Finalizar" at bounding box center [195, 176] width 111 height 11
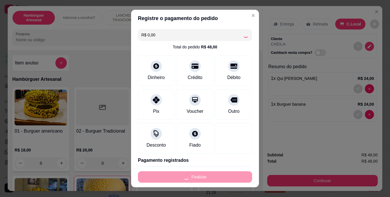
type input "0"
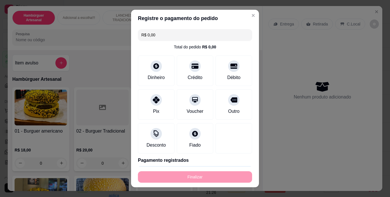
type input "-R$ 48,00"
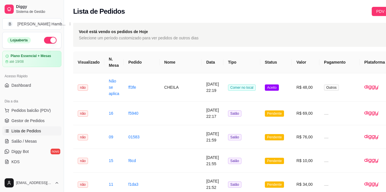
scroll to position [0, 27]
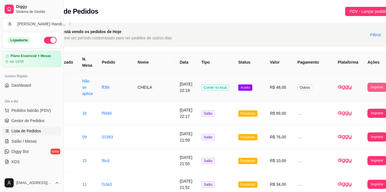
click at [367, 86] on button "Imprimir" at bounding box center [376, 87] width 19 height 9
click at [351, 114] on button "IMPRESSORA" at bounding box center [356, 113] width 31 height 9
click at [45, 139] on link "Salão / Mesas" at bounding box center [31, 141] width 59 height 9
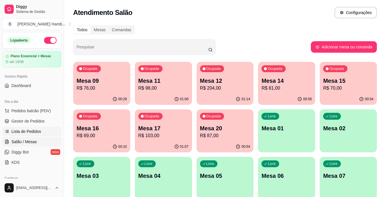
click at [44, 133] on link "Lista de Pedidos" at bounding box center [31, 131] width 59 height 9
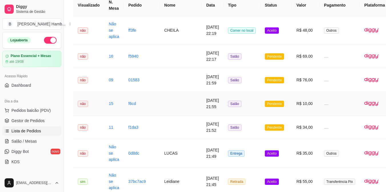
scroll to position [86, 0]
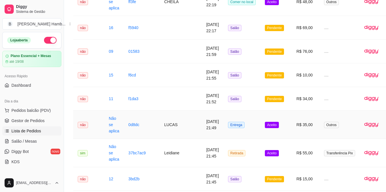
click at [369, 146] on button "IMPRESSORA" at bounding box center [362, 150] width 41 height 9
click at [24, 140] on span "Salão / Mesas" at bounding box center [23, 142] width 25 height 6
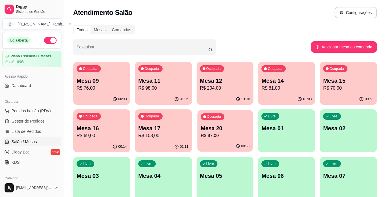
click at [217, 136] on p "R$ 87,00" at bounding box center [225, 135] width 49 height 7
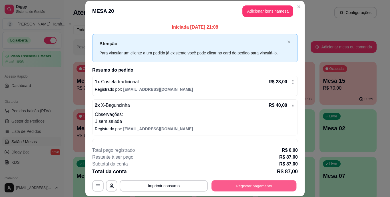
click at [261, 185] on button "Registrar pagamento" at bounding box center [254, 185] width 85 height 11
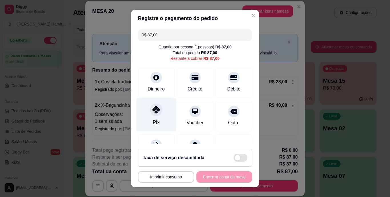
click at [159, 117] on div "Pix" at bounding box center [156, 114] width 40 height 33
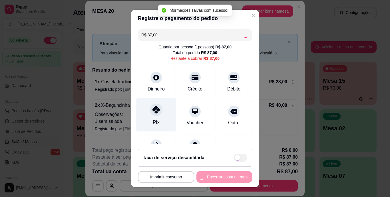
type input "R$ 0,00"
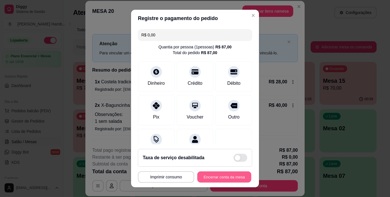
click at [214, 178] on button "Encerrar conta da mesa" at bounding box center [224, 176] width 54 height 11
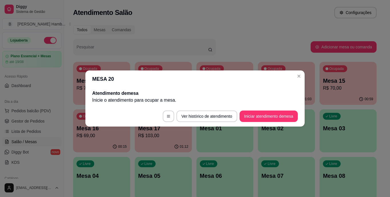
click at [304, 75] on header "MESA 20" at bounding box center [194, 78] width 219 height 17
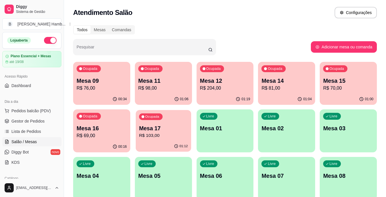
click at [176, 132] on div "Mesa 17 R$ 103,00" at bounding box center [163, 131] width 49 height 14
click at [46, 111] on span "Pedidos balcão (PDV)" at bounding box center [30, 111] width 39 height 6
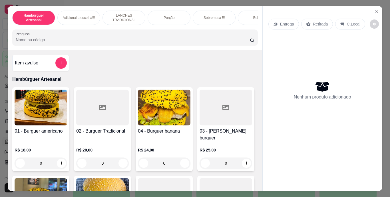
click at [129, 42] on input "Pesquisa" at bounding box center [133, 40] width 234 height 6
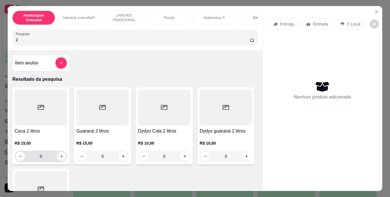
type input "2"
click at [63, 160] on button "increase-product-quantity" at bounding box center [61, 155] width 9 height 9
type input "1"
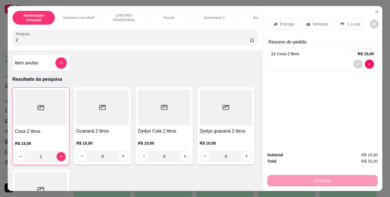
click at [313, 23] on p "Retirada" at bounding box center [320, 24] width 15 height 6
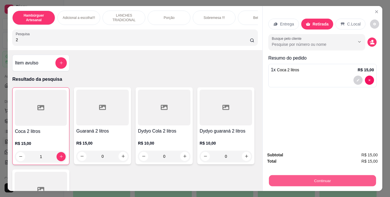
click at [284, 181] on button "Continuar" at bounding box center [322, 180] width 107 height 11
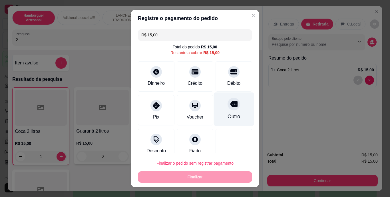
click at [220, 109] on div "Outro" at bounding box center [234, 108] width 40 height 33
type input "R$ 0,00"
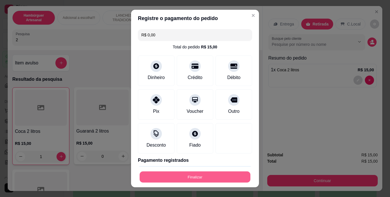
click at [211, 175] on button "Finalizar" at bounding box center [195, 176] width 111 height 11
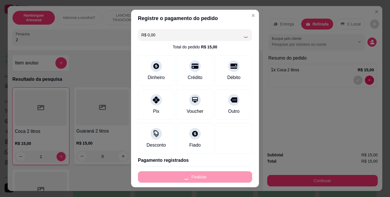
type input "0"
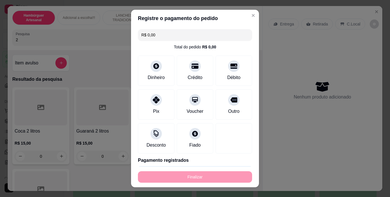
type input "-R$ 15,00"
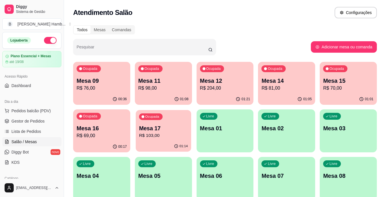
click at [165, 135] on p "R$ 103,00" at bounding box center [163, 135] width 49 height 7
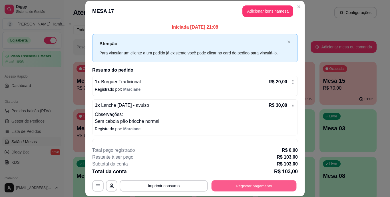
click at [248, 181] on button "Registrar pagamento" at bounding box center [254, 185] width 85 height 11
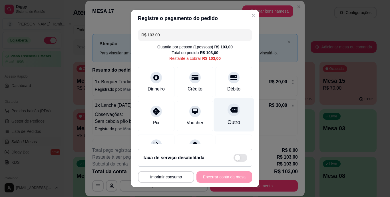
click at [228, 115] on div "Outro" at bounding box center [234, 114] width 40 height 33
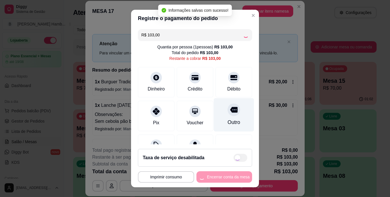
type input "R$ 0,00"
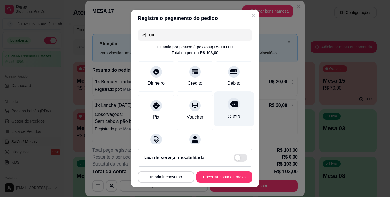
click at [228, 113] on div "Outro" at bounding box center [234, 116] width 13 height 7
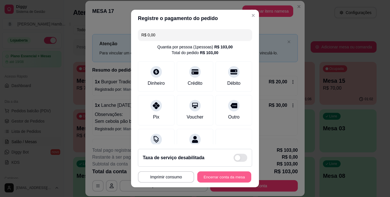
click at [219, 179] on button "Encerrar conta da mesa" at bounding box center [224, 176] width 54 height 11
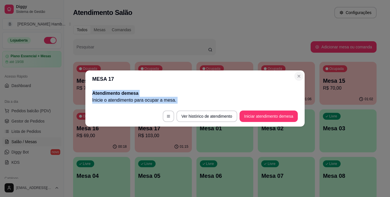
drag, startPoint x: 237, startPoint y: 117, endPoint x: 299, endPoint y: 76, distance: 74.6
click at [299, 76] on section "MESA 17 Atendimento de mesa Inicie o atendimento para ocupar a mesa . Ver histó…" at bounding box center [194, 98] width 219 height 56
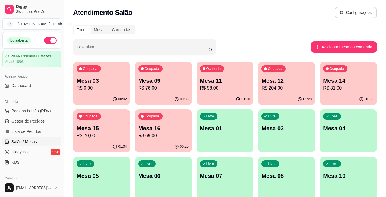
click at [149, 87] on p "R$ 76,00" at bounding box center [163, 88] width 50 height 7
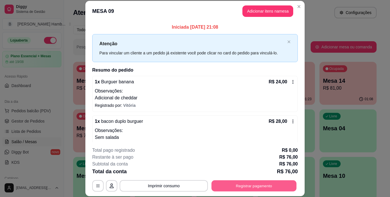
click at [237, 187] on button "Registrar pagamento" at bounding box center [254, 185] width 85 height 11
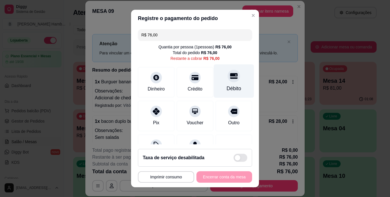
click at [228, 81] on div at bounding box center [234, 76] width 13 height 13
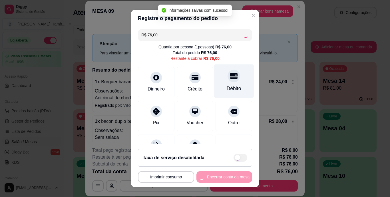
type input "R$ 0,00"
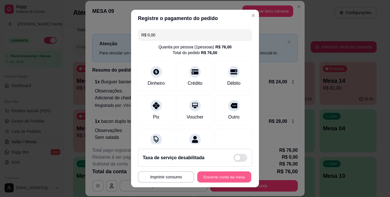
click at [225, 174] on button "Encerrar conta da mesa" at bounding box center [224, 176] width 54 height 11
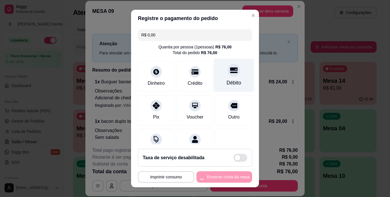
click at [227, 82] on div "Débito" at bounding box center [234, 82] width 15 height 7
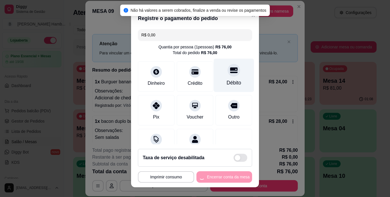
click at [227, 82] on div "Débito" at bounding box center [234, 82] width 15 height 7
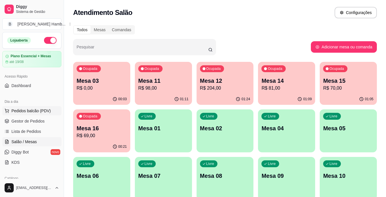
click at [48, 109] on span "Pedidos balcão (PDV)" at bounding box center [30, 111] width 39 height 6
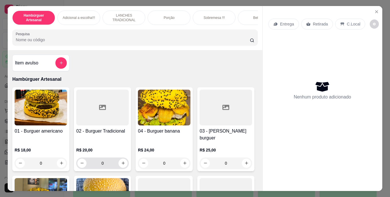
scroll to position [71, 0]
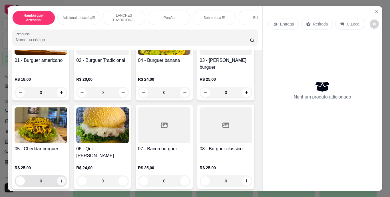
click at [66, 176] on button "increase-product-quantity" at bounding box center [61, 180] width 9 height 9
type input "1"
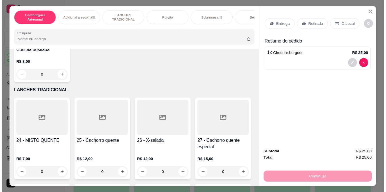
scroll to position [765, 0]
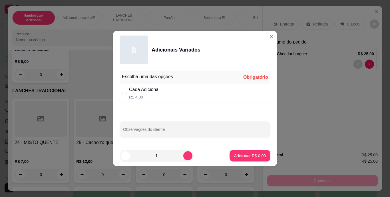
click at [131, 92] on div "Cada Adicional" at bounding box center [144, 89] width 31 height 7
radio input "true"
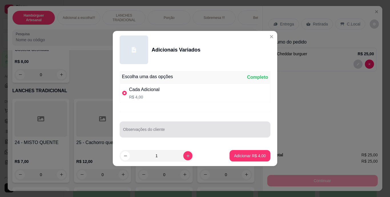
click at [141, 128] on div at bounding box center [195, 128] width 144 height 11
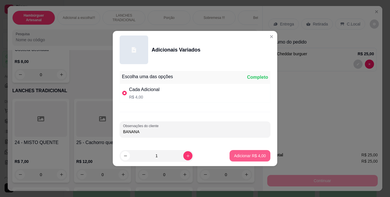
type input "BANANA"
click at [233, 152] on button "Adicionar R$ 4,00" at bounding box center [250, 155] width 40 height 11
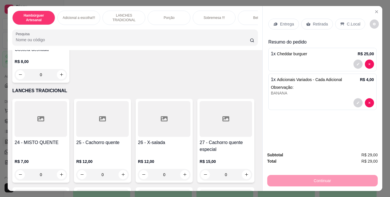
click at [314, 24] on p "Retirada" at bounding box center [320, 24] width 15 height 6
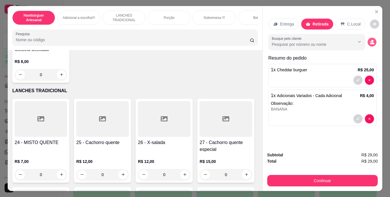
click at [372, 39] on icon "decrease-product-quantity" at bounding box center [372, 41] width 5 height 5
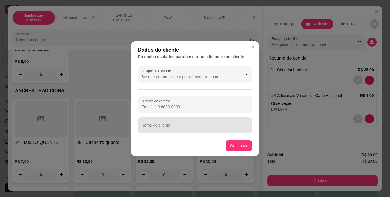
click at [202, 123] on div at bounding box center [194, 124] width 107 height 11
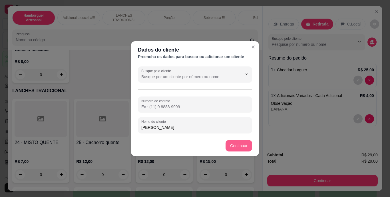
type input "AMANDA"
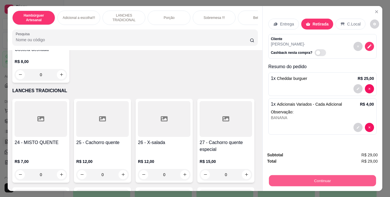
click at [284, 181] on button "Continuar" at bounding box center [322, 180] width 107 height 11
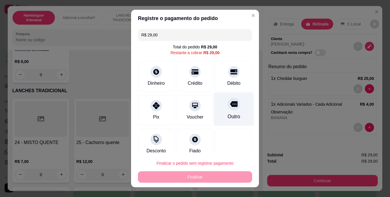
click at [222, 110] on div "Outro" at bounding box center [234, 108] width 40 height 33
type input "R$ 0,00"
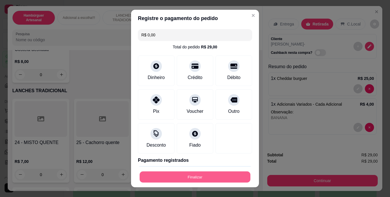
click at [207, 172] on button "Finalizar" at bounding box center [195, 176] width 111 height 11
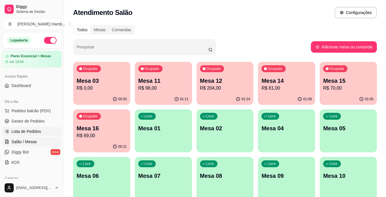
click at [46, 129] on link "Lista de Pedidos" at bounding box center [31, 131] width 59 height 9
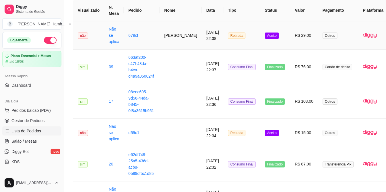
scroll to position [53, 0]
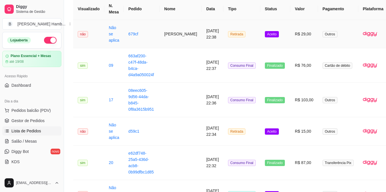
click at [368, 55] on button "IMPRESSORA" at bounding box center [363, 59] width 40 height 9
click at [29, 140] on span "Salão / Mesas" at bounding box center [23, 142] width 25 height 6
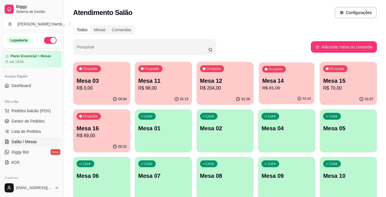
click at [267, 79] on p "Mesa 14" at bounding box center [286, 81] width 49 height 8
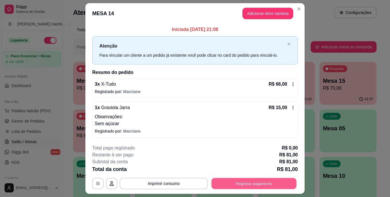
click at [241, 181] on button "Registrar pagamento" at bounding box center [254, 182] width 85 height 11
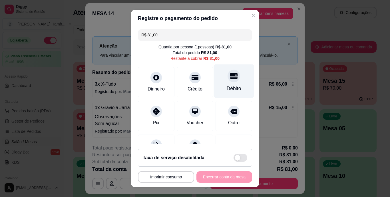
click at [229, 85] on div "Débito" at bounding box center [234, 88] width 15 height 7
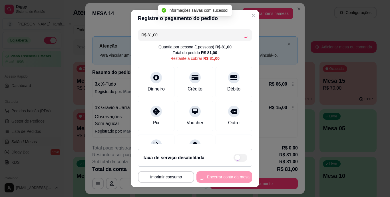
type input "R$ 0,00"
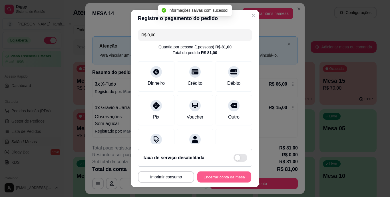
click at [207, 179] on button "Encerrar conta da mesa" at bounding box center [224, 176] width 54 height 11
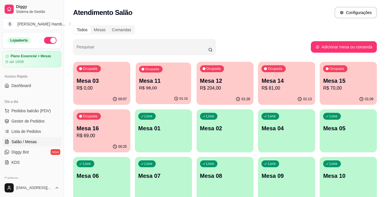
click at [164, 75] on div "Ocupada Mesa 11 R$ 98,00" at bounding box center [163, 77] width 55 height 31
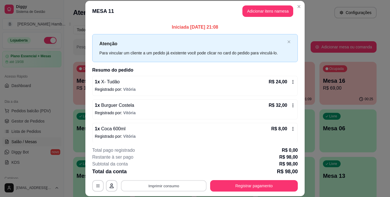
click at [155, 185] on button "Imprimir consumo" at bounding box center [164, 185] width 86 height 11
click at [164, 172] on button "IMPRESSORA" at bounding box center [163, 172] width 40 height 9
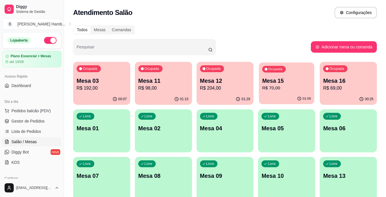
click at [303, 78] on p "Mesa 15" at bounding box center [286, 81] width 49 height 8
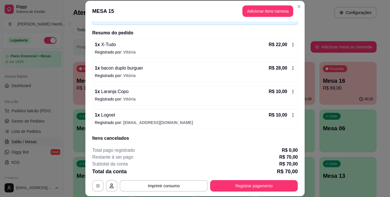
scroll to position [59, 0]
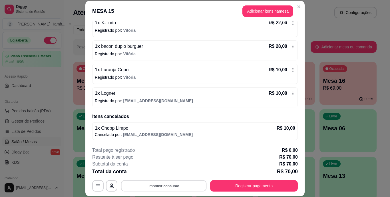
click at [156, 185] on button "Imprimir consumo" at bounding box center [164, 185] width 86 height 11
click at [160, 173] on button "IMPRESSORA" at bounding box center [163, 172] width 40 height 9
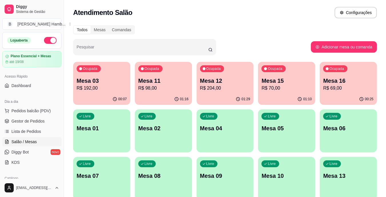
click at [154, 81] on p "Mesa 11" at bounding box center [163, 81] width 50 height 8
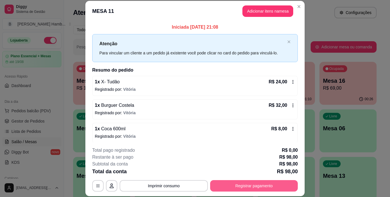
click at [246, 185] on button "Registrar pagamento" at bounding box center [254, 185] width 88 height 11
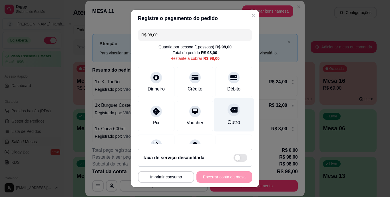
click at [230, 111] on icon at bounding box center [233, 110] width 7 height 6
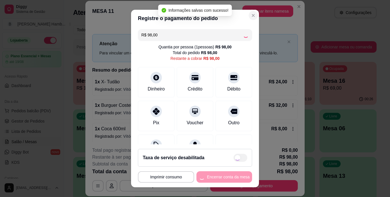
type input "R$ 0,00"
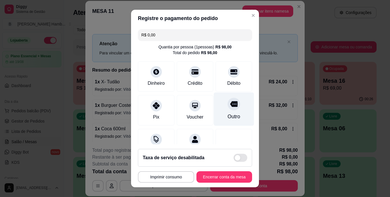
click at [228, 109] on div at bounding box center [234, 104] width 13 height 13
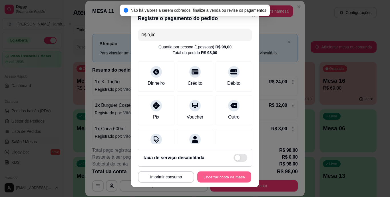
click at [215, 177] on button "Encerrar conta da mesa" at bounding box center [224, 176] width 54 height 11
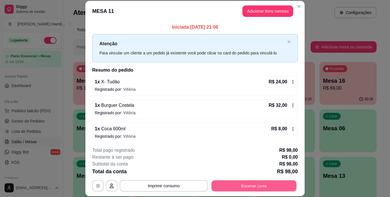
click at [259, 185] on button "Encerrar conta" at bounding box center [254, 185] width 85 height 11
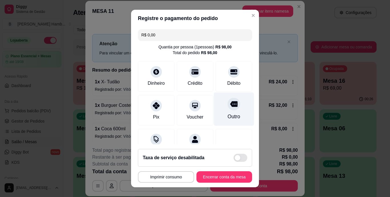
click at [228, 115] on div "Outro" at bounding box center [234, 116] width 13 height 7
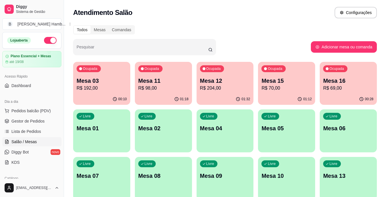
click at [334, 84] on div "Mesa 16 R$ 69,00" at bounding box center [348, 84] width 50 height 15
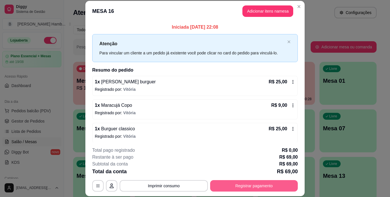
click at [243, 183] on button "Registrar pagamento" at bounding box center [254, 185] width 88 height 11
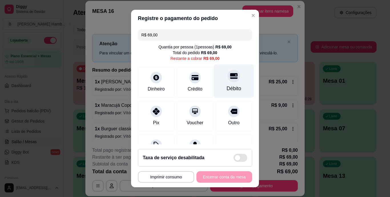
click at [215, 83] on div "Débito" at bounding box center [234, 80] width 40 height 33
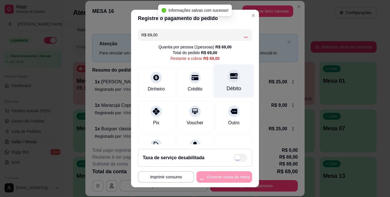
type input "R$ 0,00"
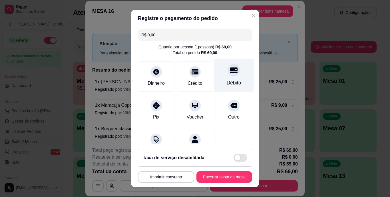
click at [217, 74] on div "Débito" at bounding box center [234, 75] width 40 height 33
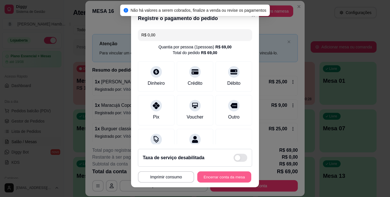
click at [216, 178] on button "Encerrar conta da mesa" at bounding box center [224, 176] width 54 height 11
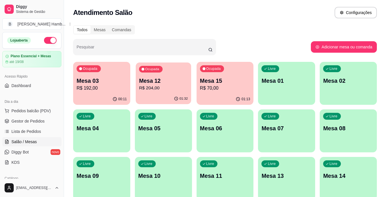
click at [177, 92] on div "Ocupada Mesa 12 R$ 204,00" at bounding box center [163, 77] width 55 height 31
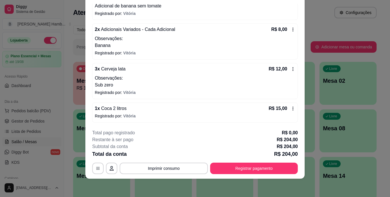
scroll to position [161, 0]
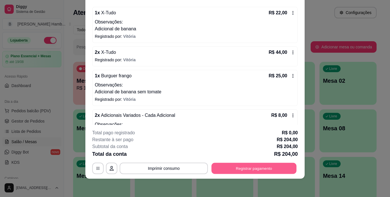
click at [231, 168] on button "Registrar pagamento" at bounding box center [254, 167] width 85 height 11
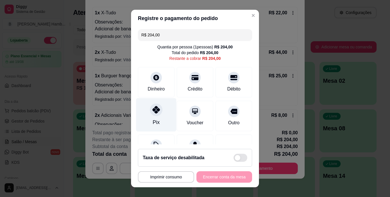
click at [148, 120] on div "Pix" at bounding box center [156, 114] width 40 height 33
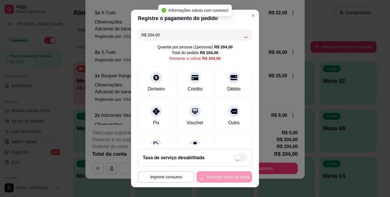
type input "R$ 0,00"
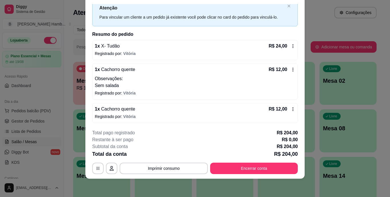
scroll to position [0, 0]
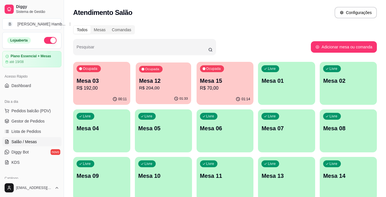
click at [157, 77] on p "Mesa 12" at bounding box center [163, 81] width 49 height 8
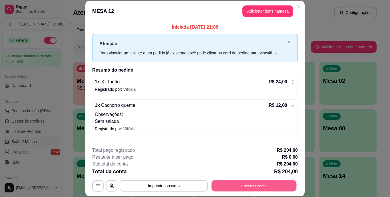
click at [227, 186] on button "Encerrar conta" at bounding box center [254, 185] width 85 height 11
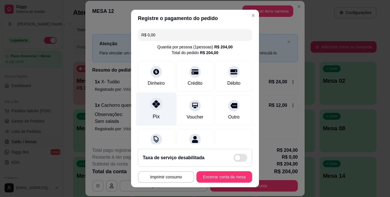
click at [160, 104] on div "Pix" at bounding box center [156, 108] width 40 height 33
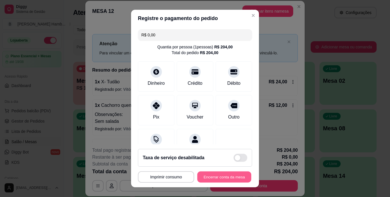
click at [208, 177] on button "Encerrar conta da mesa" at bounding box center [224, 176] width 54 height 11
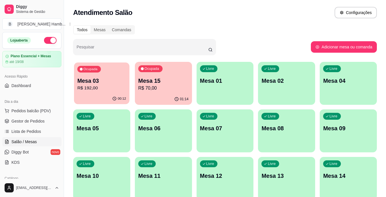
click at [90, 84] on p "Mesa 03" at bounding box center [101, 81] width 49 height 8
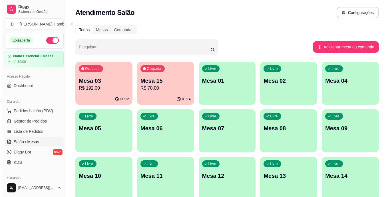
scroll to position [57, 0]
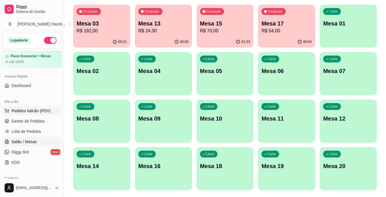
click at [21, 113] on span "Pedidos balcão (PDV)" at bounding box center [30, 111] width 39 height 6
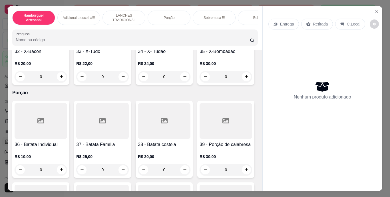
scroll to position [1026, 0]
type input "1"
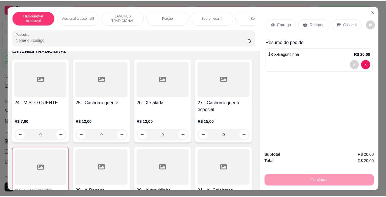
scroll to position [805, 0]
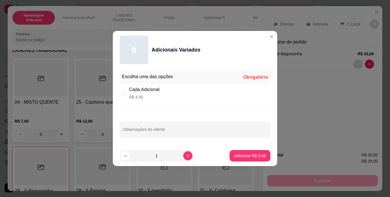
click at [127, 91] on div "" at bounding box center [125, 93] width 7 height 6
radio input "true"
click at [183, 156] on button "increase-product-quantity" at bounding box center [187, 155] width 9 height 9
type input "2"
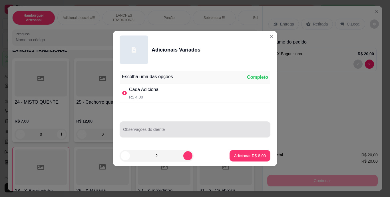
click at [183, 135] on div at bounding box center [195, 128] width 144 height 11
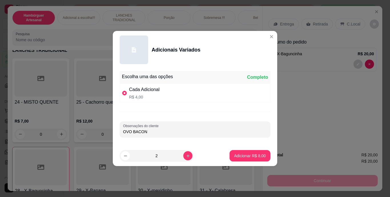
click at [132, 131] on input "OVO BACON" at bounding box center [195, 132] width 144 height 6
type input "OVO E BACON"
click at [243, 154] on p "Adicionar R$ 8,00" at bounding box center [250, 155] width 31 height 5
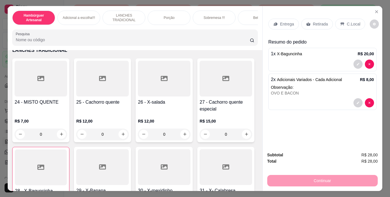
click at [320, 23] on p "Retirada" at bounding box center [320, 24] width 15 height 6
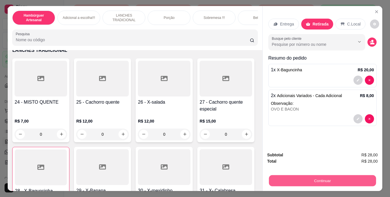
click at [307, 175] on button "Continuar" at bounding box center [322, 180] width 107 height 11
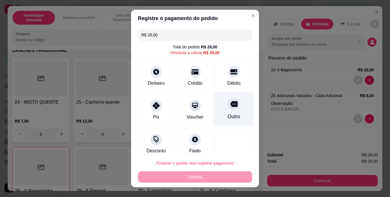
click at [230, 105] on icon at bounding box center [233, 104] width 7 height 6
type input "R$ 0,00"
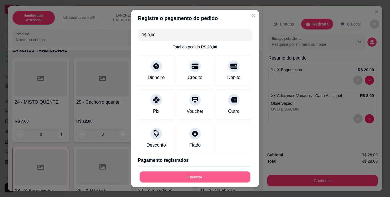
click at [203, 176] on button "Finalizar" at bounding box center [195, 176] width 111 height 11
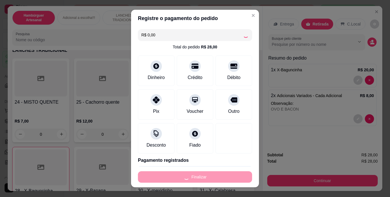
type input "0"
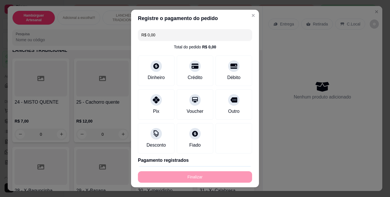
type input "-R$ 28,00"
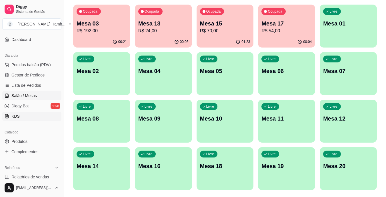
scroll to position [46, 0]
click at [49, 85] on link "Lista de Pedidos" at bounding box center [31, 85] width 59 height 9
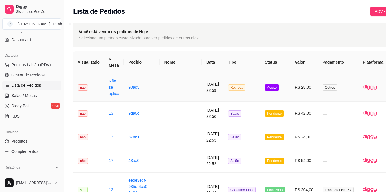
scroll to position [0, 27]
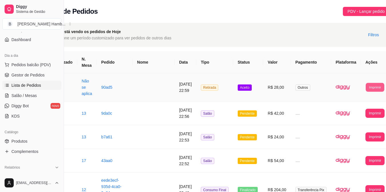
click at [366, 88] on button "Imprimir" at bounding box center [375, 87] width 19 height 9
click at [349, 112] on button "IMPRESSORA" at bounding box center [356, 113] width 30 height 9
click at [31, 95] on span "Salão / Mesas" at bounding box center [23, 96] width 25 height 6
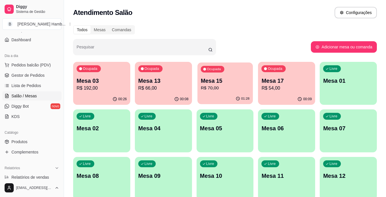
click at [213, 88] on p "R$ 70,00" at bounding box center [225, 88] width 49 height 7
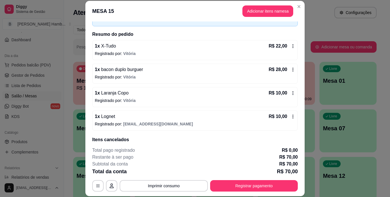
scroll to position [59, 0]
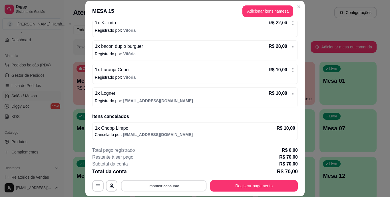
click at [183, 188] on button "Imprimir consumo" at bounding box center [164, 185] width 86 height 11
click at [172, 173] on button "IMPRESSORA" at bounding box center [163, 172] width 40 height 9
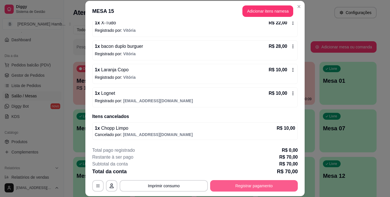
click at [235, 189] on button "Registrar pagamento" at bounding box center [254, 185] width 88 height 11
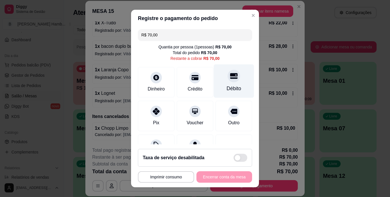
click at [227, 91] on div "Débito" at bounding box center [234, 88] width 15 height 7
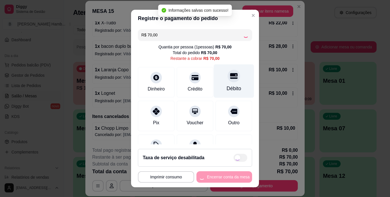
type input "R$ 0,00"
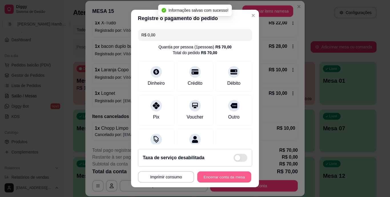
click at [214, 175] on button "Encerrar conta da mesa" at bounding box center [224, 176] width 54 height 11
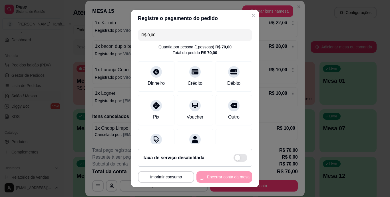
scroll to position [0, 0]
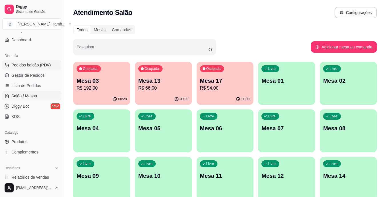
click at [51, 64] on button "Pedidos balcão (PDV)" at bounding box center [31, 64] width 59 height 9
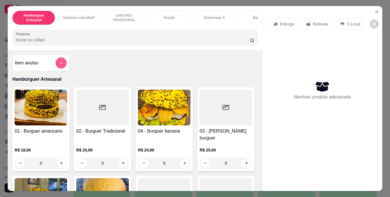
click at [63, 65] on button "add-separate-item" at bounding box center [61, 62] width 11 height 11
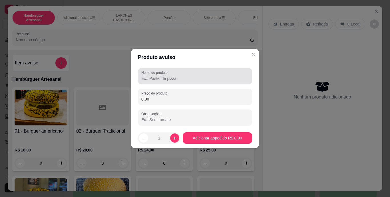
click at [181, 81] on div at bounding box center [194, 75] width 107 height 11
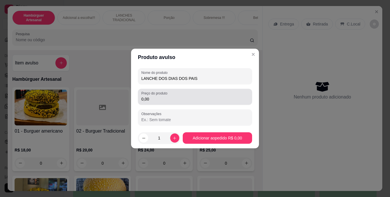
type input "LANCHE DOS DIAS DOS PAIS"
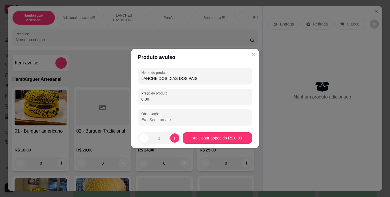
click at [181, 97] on input "0,00" at bounding box center [194, 99] width 107 height 6
type input "30,00"
click at [171, 135] on button "increase-product-quantity" at bounding box center [174, 137] width 9 height 9
type input "2"
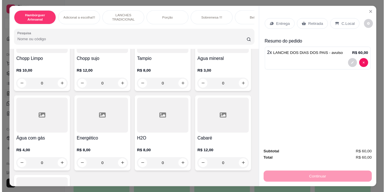
scroll to position [1657, 0]
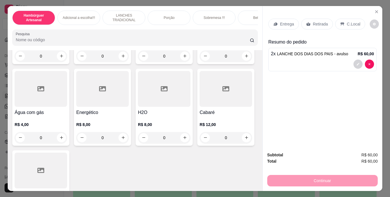
type input "1"
click at [285, 21] on p "Entrega" at bounding box center [287, 24] width 14 height 6
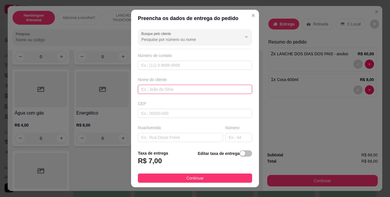
click at [200, 90] on input "text" at bounding box center [195, 89] width 114 height 9
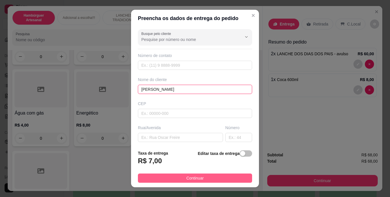
type input "NEIDE COSTA"
click at [191, 175] on span "Continuar" at bounding box center [195, 178] width 17 height 6
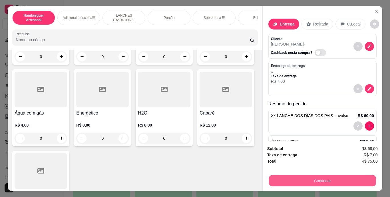
click at [296, 181] on button "Continuar" at bounding box center [322, 180] width 107 height 11
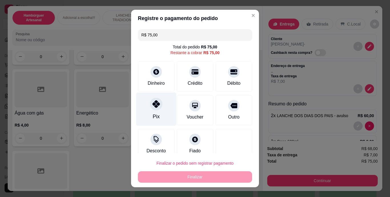
click at [153, 112] on div "Pix" at bounding box center [156, 108] width 40 height 33
type input "R$ 0,00"
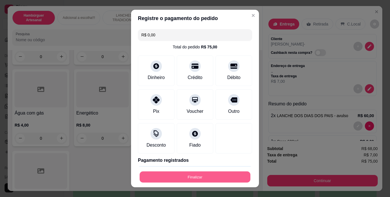
click at [168, 171] on button "Finalizar" at bounding box center [195, 176] width 111 height 11
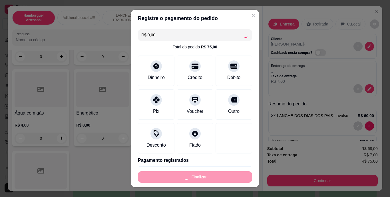
type input "0"
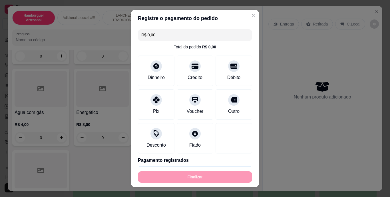
type input "-R$ 75,00"
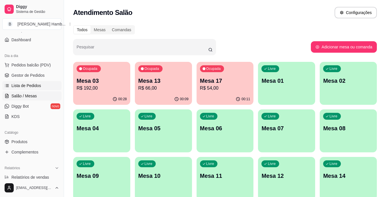
click at [39, 85] on span "Lista de Pedidos" at bounding box center [26, 86] width 30 height 6
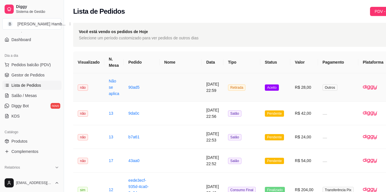
scroll to position [0, 27]
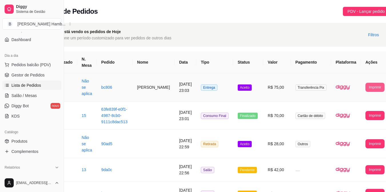
click at [365, 85] on button "Imprimir" at bounding box center [374, 87] width 19 height 9
click at [350, 115] on button "IMPRESSORA" at bounding box center [356, 113] width 30 height 9
click at [41, 62] on span "Pedidos balcão (PDV)" at bounding box center [30, 65] width 39 height 6
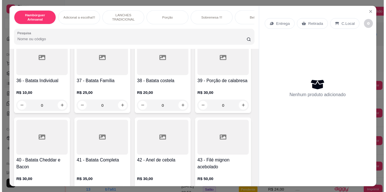
scroll to position [1087, 0]
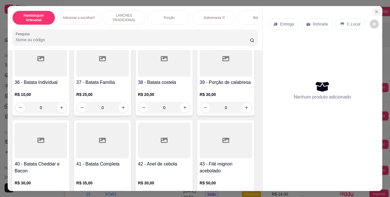
click at [374, 7] on button "Close" at bounding box center [376, 11] width 9 height 9
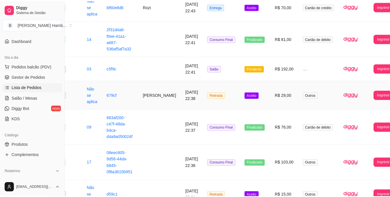
scroll to position [341, 23]
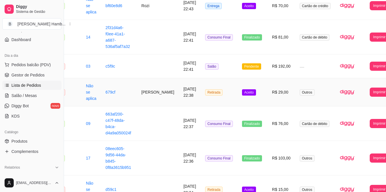
click at [201, 93] on td "Retirada" at bounding box center [219, 92] width 37 height 28
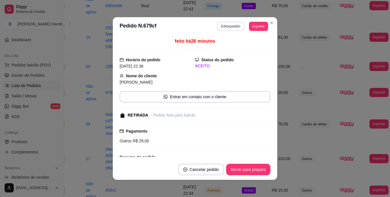
drag, startPoint x: 221, startPoint y: 21, endPoint x: 221, endPoint y: 25, distance: 3.7
click at [221, 25] on header "**********" at bounding box center [195, 26] width 165 height 18
click at [221, 25] on button "Editar pedido" at bounding box center [231, 26] width 27 height 9
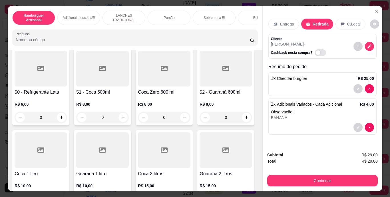
scroll to position [1355, 0]
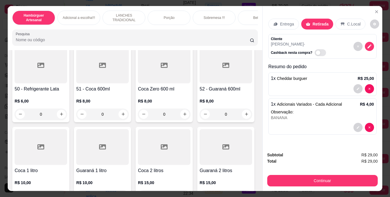
type input "1"
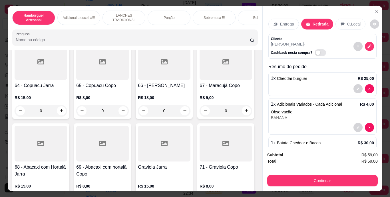
scroll to position [1979, 0]
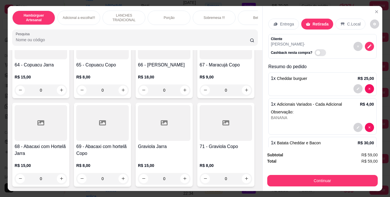
type input "1"
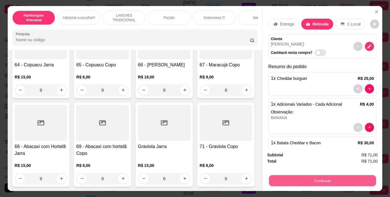
click at [319, 179] on button "Continuar" at bounding box center [322, 180] width 107 height 11
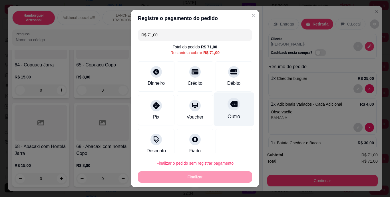
click at [228, 109] on div at bounding box center [234, 104] width 13 height 13
type input "R$ 0,00"
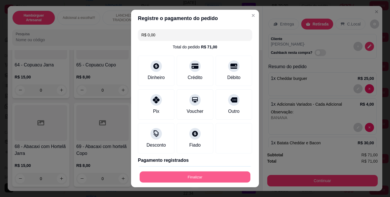
click at [196, 172] on button "Finalizar" at bounding box center [195, 176] width 111 height 11
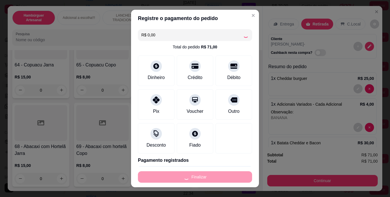
type input "0"
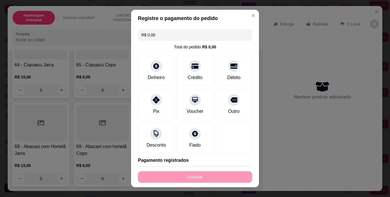
type input "-R$ 71,00"
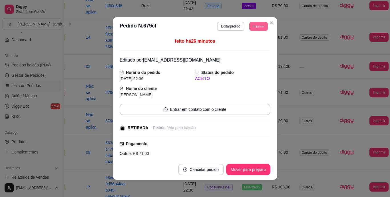
click at [253, 26] on button "Imprimir" at bounding box center [258, 26] width 19 height 9
click at [252, 42] on button "IMPRESSORA" at bounding box center [246, 46] width 40 height 9
click at [270, 17] on header "**********" at bounding box center [195, 26] width 165 height 18
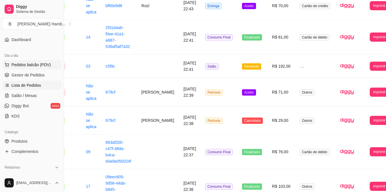
click at [37, 63] on span "Pedidos balcão (PDV)" at bounding box center [30, 65] width 39 height 6
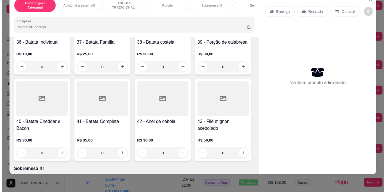
scroll to position [1171, 0]
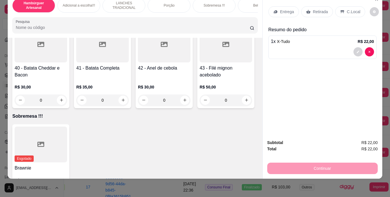
type input "2"
click at [355, 47] on button "decrease-product-quantity" at bounding box center [358, 51] width 9 height 9
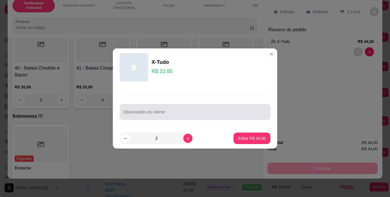
click at [156, 109] on div at bounding box center [195, 111] width 144 height 11
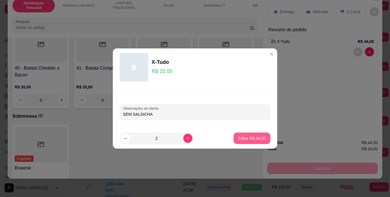
type input "SEM SALSICHA"
click at [255, 133] on button "Editar R$ 44,00" at bounding box center [252, 138] width 36 height 11
type input "0"
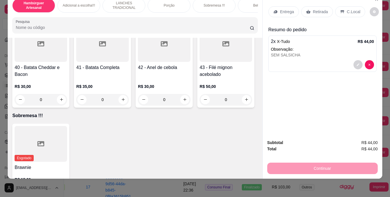
click at [281, 6] on div "Entrega" at bounding box center [284, 11] width 31 height 11
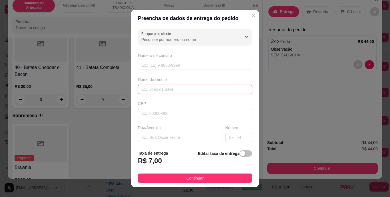
click at [170, 89] on input "text" at bounding box center [195, 89] width 114 height 9
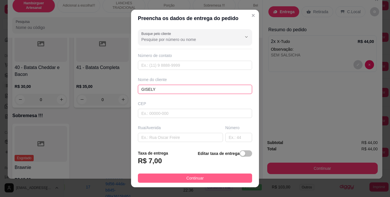
type input "GISELY"
click at [188, 175] on span "Continuar" at bounding box center [195, 178] width 17 height 6
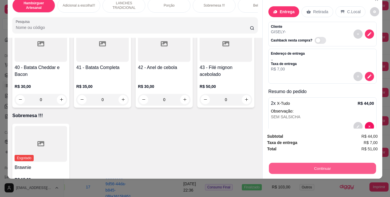
click at [296, 163] on button "Continuar" at bounding box center [322, 168] width 107 height 11
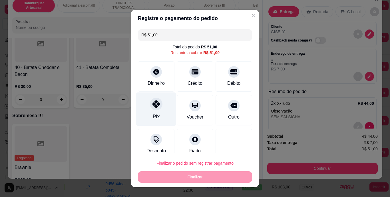
click at [150, 106] on div at bounding box center [156, 104] width 13 height 13
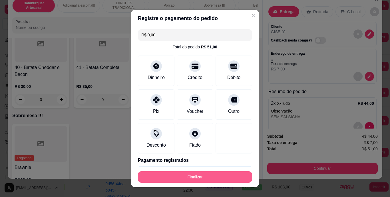
click at [180, 173] on button "Finalizar" at bounding box center [195, 176] width 114 height 11
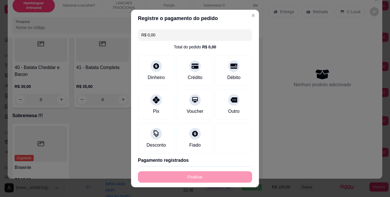
type input "-R$ 51,00"
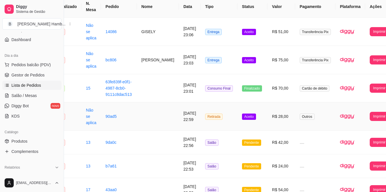
scroll to position [0, 23]
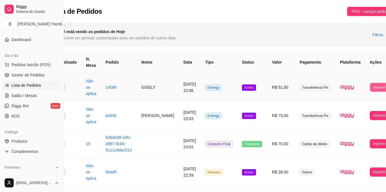
click at [370, 88] on button "Imprimir" at bounding box center [379, 87] width 19 height 9
click at [352, 116] on button "IMPRESSORA" at bounding box center [360, 113] width 31 height 9
click at [39, 66] on span "Pedidos balcão (PDV)" at bounding box center [30, 65] width 39 height 6
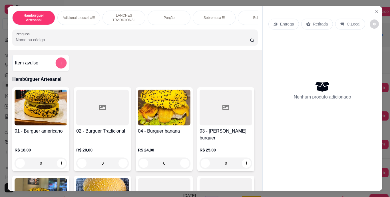
click at [58, 61] on button "add-separate-item" at bounding box center [61, 62] width 11 height 11
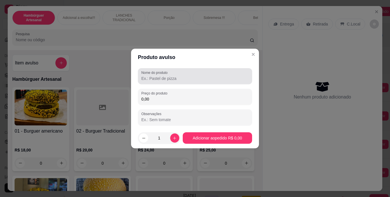
click at [163, 72] on label "Nome do produto" at bounding box center [155, 72] width 28 height 5
click at [163, 75] on input "Nome do produto" at bounding box center [194, 78] width 107 height 6
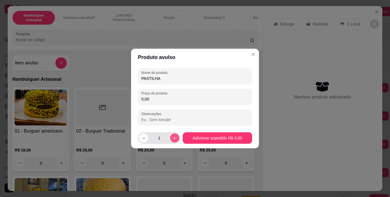
type input "PASTILHA"
click at [170, 138] on button "increase-product-quantity" at bounding box center [174, 137] width 9 height 9
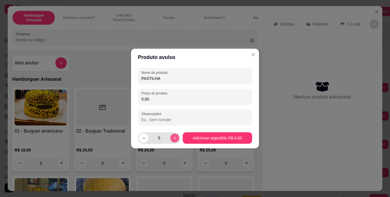
click at [170, 138] on button "increase-product-quantity" at bounding box center [174, 137] width 9 height 9
type input "6"
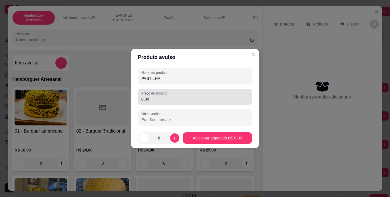
click at [185, 102] on div "0,00" at bounding box center [194, 96] width 107 height 11
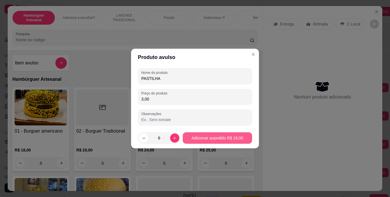
type input "3,00"
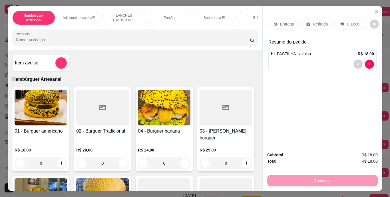
click at [319, 21] on p "Retirada" at bounding box center [320, 24] width 15 height 6
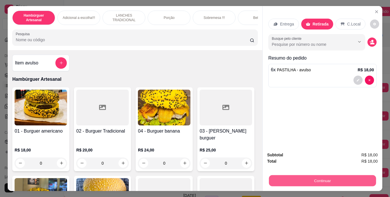
click at [290, 177] on button "Continuar" at bounding box center [322, 180] width 107 height 11
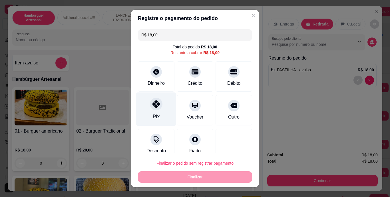
click at [153, 116] on div "Pix" at bounding box center [156, 116] width 7 height 7
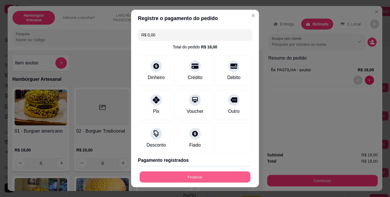
click at [160, 171] on button "Finalizar" at bounding box center [195, 176] width 111 height 11
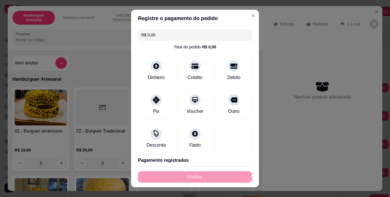
type input "-R$ 18,00"
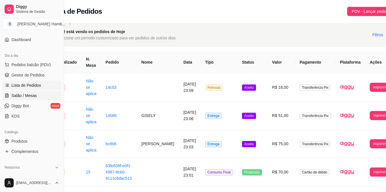
click at [23, 93] on link "Salão / Mesas" at bounding box center [31, 95] width 59 height 9
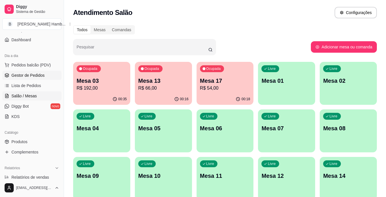
click at [40, 73] on span "Gestor de Pedidos" at bounding box center [27, 75] width 33 height 6
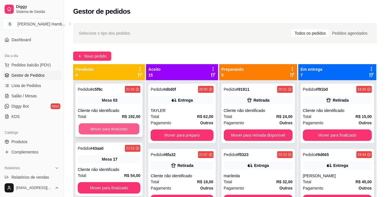
click at [107, 130] on button "Mover para finalizado" at bounding box center [109, 128] width 61 height 11
click at [108, 129] on button "Mover para finalizado" at bounding box center [109, 128] width 61 height 11
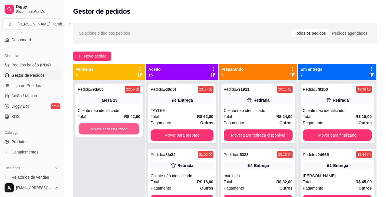
click at [108, 129] on button "Mover para finalizado" at bounding box center [109, 128] width 61 height 11
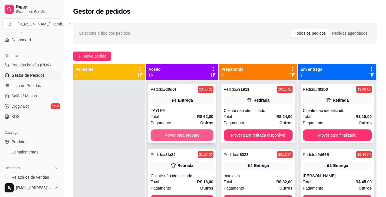
click at [157, 133] on button "Mover para preparo" at bounding box center [182, 134] width 63 height 11
click at [157, 134] on button "Mover para preparo" at bounding box center [182, 134] width 63 height 11
click at [157, 134] on button "Mover para preparo" at bounding box center [182, 134] width 61 height 11
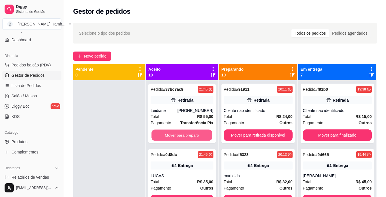
click at [157, 134] on button "Mover para preparo" at bounding box center [182, 134] width 61 height 11
click at [157, 134] on button "Mover para preparo" at bounding box center [182, 134] width 63 height 11
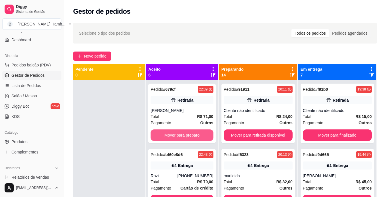
click at [157, 134] on button "Mover para preparo" at bounding box center [182, 134] width 63 height 11
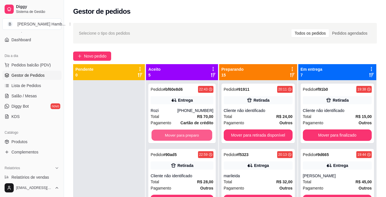
click at [157, 134] on button "Mover para preparo" at bounding box center [182, 134] width 61 height 11
click at [157, 134] on button "Mover para preparo" at bounding box center [182, 134] width 63 height 11
click at [157, 134] on button "Mover para preparo" at bounding box center [182, 134] width 61 height 11
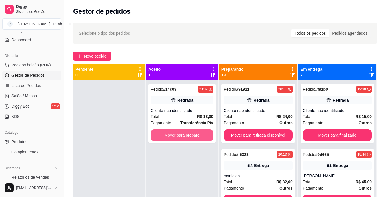
click at [157, 134] on button "Mover para preparo" at bounding box center [182, 134] width 63 height 11
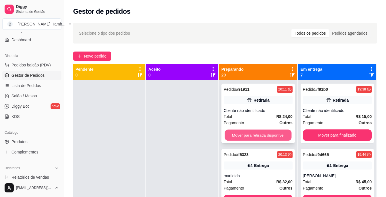
click at [241, 132] on button "Mover para retirada disponível" at bounding box center [258, 134] width 67 height 11
click at [241, 132] on button "Mover para entrega" at bounding box center [258, 134] width 67 height 11
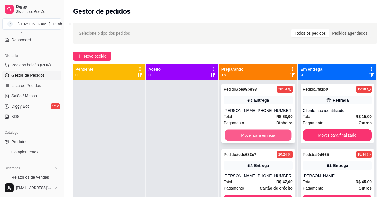
click at [239, 135] on button "Mover para entrega" at bounding box center [258, 134] width 67 height 11
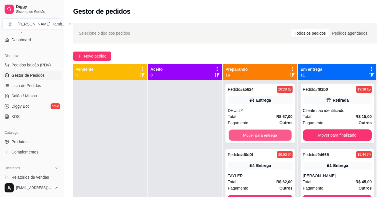
click at [239, 135] on button "Mover para entrega" at bounding box center [260, 134] width 63 height 11
click at [239, 135] on button "Mover para entrega" at bounding box center [260, 134] width 65 height 11
click at [243, 133] on button "Mover para retirada disponível" at bounding box center [260, 134] width 63 height 11
click at [243, 133] on button "Mover para retirada disponível" at bounding box center [260, 134] width 65 height 11
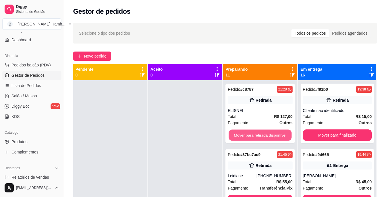
click at [243, 133] on button "Mover para retirada disponível" at bounding box center [260, 134] width 63 height 11
click at [244, 133] on button "Mover para entrega" at bounding box center [260, 134] width 63 height 11
click at [244, 133] on button "Mover para retirada disponível" at bounding box center [260, 134] width 63 height 11
click at [244, 133] on button "Mover para retirada disponível" at bounding box center [260, 134] width 65 height 11
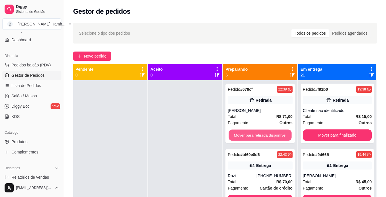
click at [244, 133] on button "Mover para retirada disponível" at bounding box center [260, 134] width 63 height 11
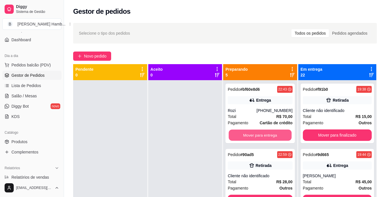
click at [244, 133] on button "Mover para entrega" at bounding box center [260, 134] width 63 height 11
click at [244, 133] on button "Mover para retirada disponível" at bounding box center [260, 134] width 63 height 11
click at [244, 133] on button "Mover para entrega" at bounding box center [260, 134] width 63 height 11
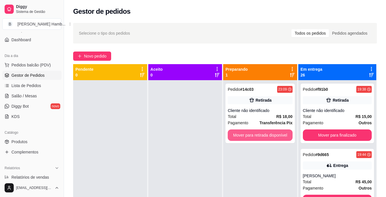
click at [244, 133] on button "Mover para retirada disponível" at bounding box center [260, 134] width 65 height 11
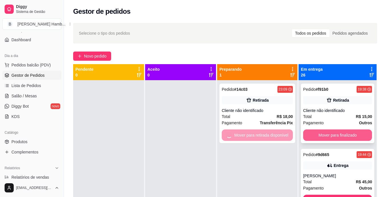
click at [314, 132] on button "Mover para finalizado" at bounding box center [337, 134] width 69 height 11
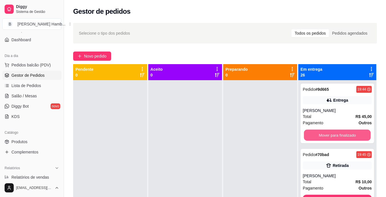
click at [314, 132] on button "Mover para finalizado" at bounding box center [337, 134] width 67 height 11
click at [314, 132] on button "Mover para finalizado" at bounding box center [337, 134] width 69 height 11
click at [314, 132] on button "Mover para finalizado" at bounding box center [337, 134] width 67 height 11
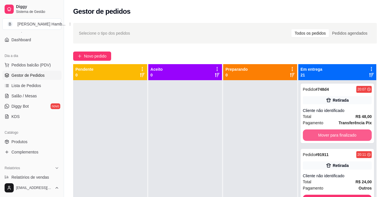
click at [314, 132] on button "Mover para finalizado" at bounding box center [337, 134] width 69 height 11
click at [314, 132] on button "Mover para finalizado" at bounding box center [337, 134] width 67 height 11
click at [314, 132] on button "Mover para finalizado" at bounding box center [337, 134] width 69 height 11
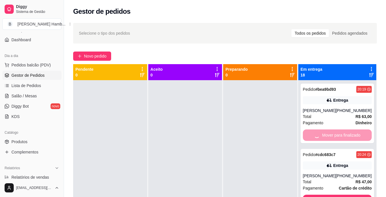
click at [314, 194] on button "Mover para finalizado" at bounding box center [337, 199] width 69 height 11
click at [314, 133] on div "Mover para finalizado" at bounding box center [337, 134] width 69 height 11
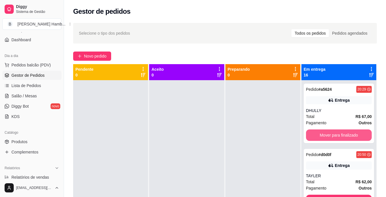
click at [314, 133] on button "Mover para finalizado" at bounding box center [339, 134] width 66 height 11
click at [314, 133] on button "Mover para finalizado" at bounding box center [339, 134] width 64 height 11
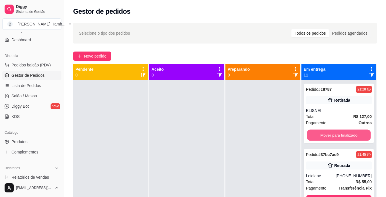
click at [314, 133] on button "Mover para finalizado" at bounding box center [339, 134] width 64 height 11
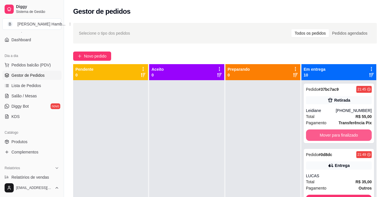
click at [314, 133] on button "Mover para finalizado" at bounding box center [339, 134] width 66 height 11
click at [314, 133] on button "Mover para finalizado" at bounding box center [339, 134] width 64 height 11
click at [314, 133] on button "Mover para finalizado" at bounding box center [339, 134] width 66 height 11
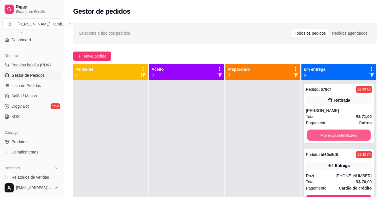
click at [314, 133] on button "Mover para finalizado" at bounding box center [339, 134] width 64 height 11
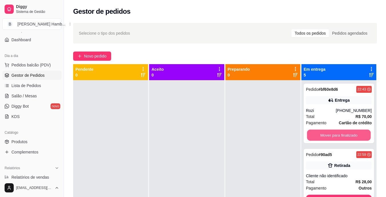
click at [314, 133] on button "Mover para finalizado" at bounding box center [339, 134] width 64 height 11
click at [314, 133] on button "Mover para finalizado" at bounding box center [339, 134] width 66 height 11
click at [314, 133] on button "Mover para finalizado" at bounding box center [339, 134] width 64 height 11
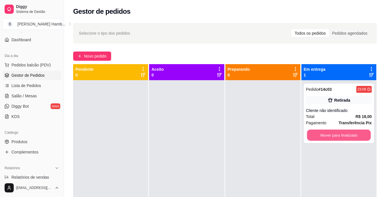
click at [314, 133] on button "Mover para finalizado" at bounding box center [339, 134] width 64 height 11
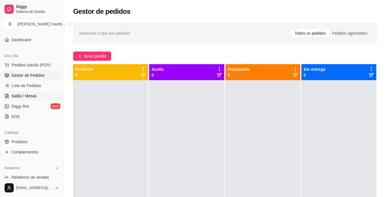
click at [38, 95] on link "Salão / Mesas" at bounding box center [31, 95] width 59 height 9
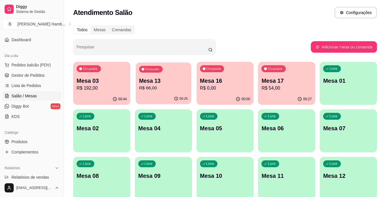
click at [181, 90] on p "R$ 66,00" at bounding box center [163, 88] width 49 height 7
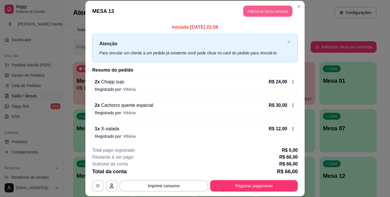
click at [277, 14] on button "Adicionar itens na mesa" at bounding box center [267, 11] width 49 height 11
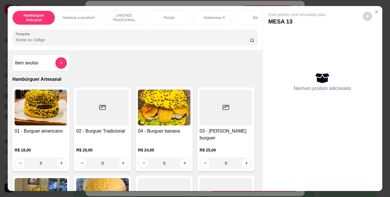
click at [207, 41] on input "Pesquisa" at bounding box center [133, 40] width 234 height 6
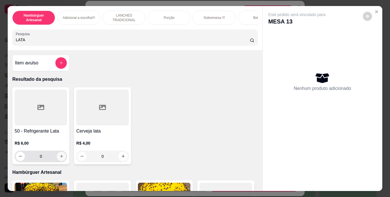
type input "LATA"
click at [61, 154] on button "increase-product-quantity" at bounding box center [61, 155] width 9 height 9
type input "1"
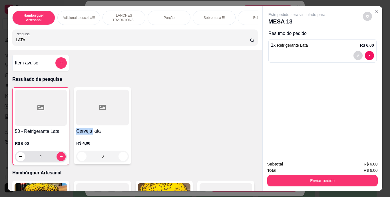
click at [61, 154] on div "1" at bounding box center [41, 156] width 50 height 11
click at [354, 52] on button "decrease-product-quantity" at bounding box center [358, 55] width 9 height 9
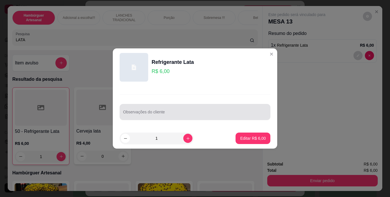
click at [213, 114] on input "Observações do cliente" at bounding box center [195, 114] width 144 height 6
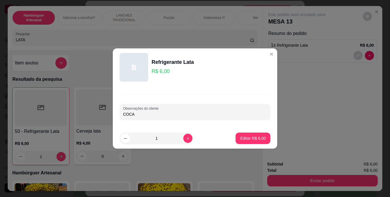
type input "COCA"
click at [232, 134] on footer "1 Editar R$ 6,00" at bounding box center [195, 138] width 165 height 21
click at [237, 136] on button "Editar R$ 6,00" at bounding box center [253, 138] width 34 height 11
type input "0"
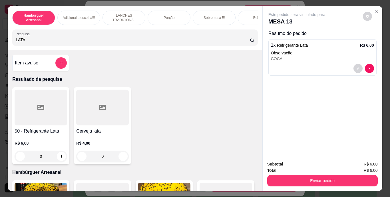
click at [216, 39] on input "LATA" at bounding box center [133, 40] width 234 height 6
type input "L"
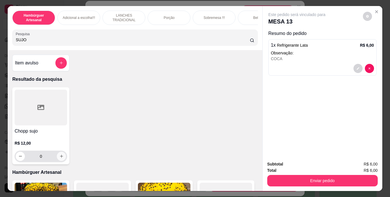
type input "SUJO"
click at [61, 157] on icon "increase-product-quantity" at bounding box center [61, 156] width 3 height 3
type input "1"
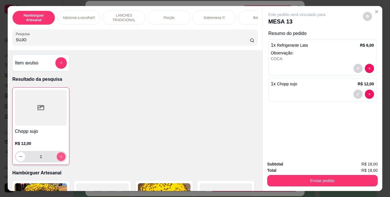
click at [61, 158] on icon "increase-product-quantity" at bounding box center [61, 156] width 4 height 4
type input "2"
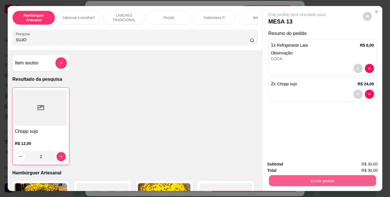
click at [271, 178] on button "Enviar pedido" at bounding box center [322, 180] width 107 height 11
click at [281, 165] on button "Não registrar e enviar pedido" at bounding box center [304, 164] width 58 height 11
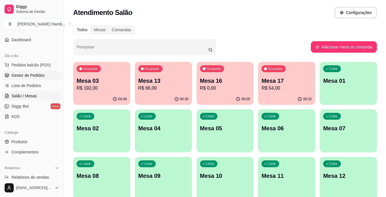
click at [38, 75] on span "Gestor de Pedidos" at bounding box center [27, 75] width 33 height 6
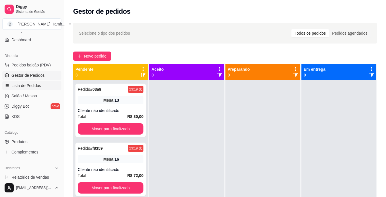
click at [37, 85] on span "Lista de Pedidos" at bounding box center [26, 86] width 30 height 6
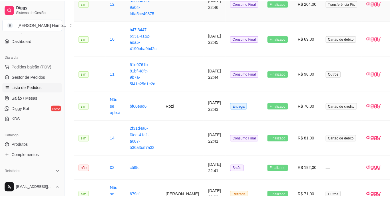
scroll to position [486, 0]
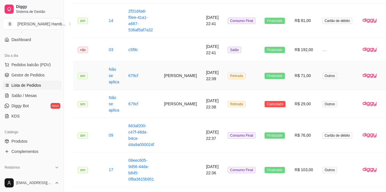
click at [228, 79] on span "Retirada" at bounding box center [236, 76] width 17 height 6
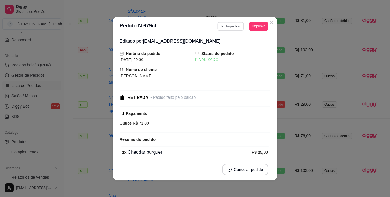
click at [231, 25] on button "Editar pedido" at bounding box center [231, 26] width 27 height 9
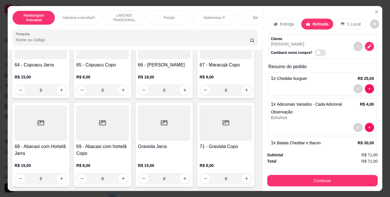
scroll to position [1997, 0]
type input "2"
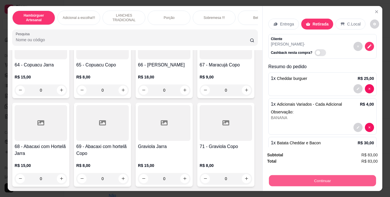
click at [302, 176] on button "Continuar" at bounding box center [322, 180] width 107 height 11
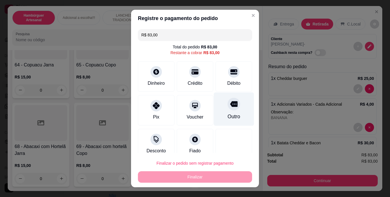
click at [228, 114] on div "Outro" at bounding box center [234, 116] width 13 height 7
type input "R$ 0,00"
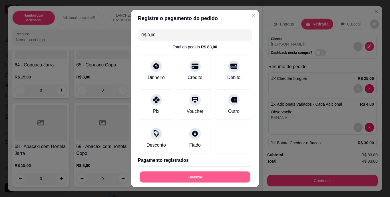
click at [185, 176] on button "Finalizar" at bounding box center [195, 176] width 111 height 11
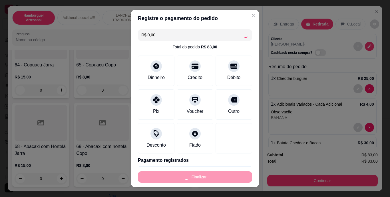
type input "0"
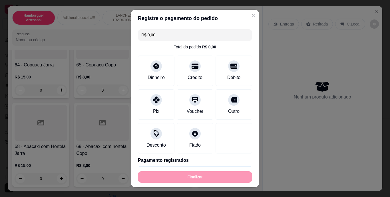
type input "-R$ 83,00"
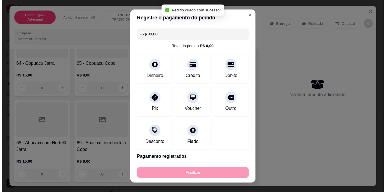
scroll to position [1996, 0]
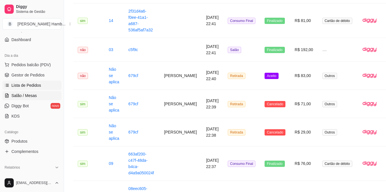
click at [29, 93] on span "Salão / Mesas" at bounding box center [23, 96] width 25 height 6
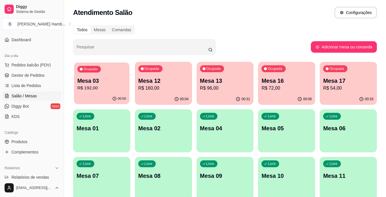
click at [110, 80] on p "Mesa 03" at bounding box center [101, 81] width 49 height 8
click at [112, 93] on div "00:56" at bounding box center [101, 98] width 57 height 11
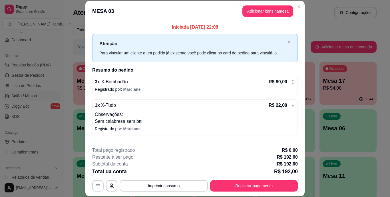
click at [273, 133] on div "1 x X-Tudo R$ 22,00 Observações: Sem calabresa sem btt Registrado por: Marciane" at bounding box center [195, 117] width 206 height 36
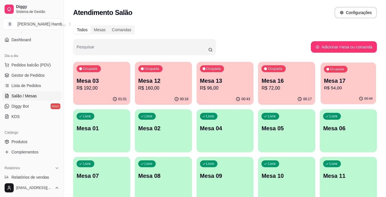
click at [343, 85] on p "R$ 54,00" at bounding box center [348, 88] width 49 height 7
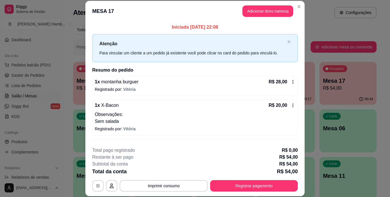
scroll to position [35, 0]
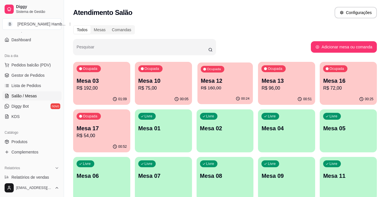
click at [225, 89] on p "R$ 160,00" at bounding box center [225, 88] width 49 height 7
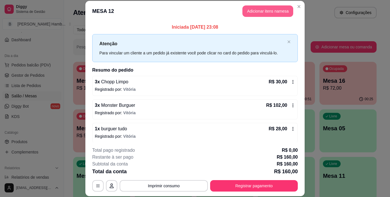
click at [274, 6] on button "Adicionar itens na mesa" at bounding box center [268, 10] width 51 height 11
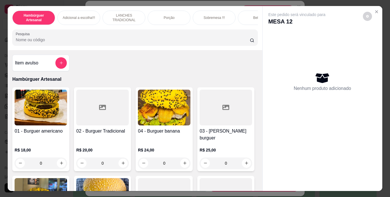
click at [159, 40] on input "Pesquisa" at bounding box center [133, 40] width 234 height 6
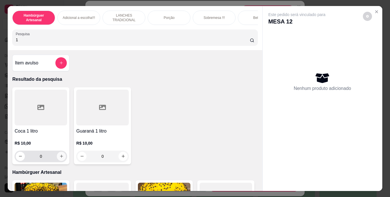
type input "1"
click at [59, 158] on icon "increase-product-quantity" at bounding box center [61, 156] width 4 height 4
type input "1"
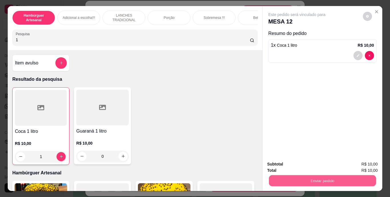
click at [271, 178] on button "Enviar pedido" at bounding box center [322, 180] width 107 height 11
click at [293, 166] on button "Não registrar e enviar pedido" at bounding box center [304, 164] width 58 height 11
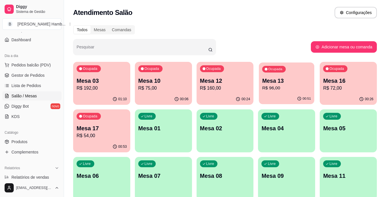
click at [300, 77] on p "Mesa 13" at bounding box center [286, 81] width 49 height 8
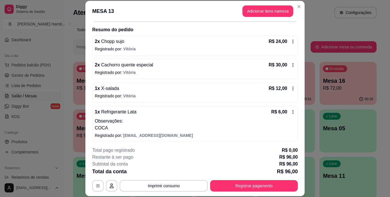
scroll to position [44, 0]
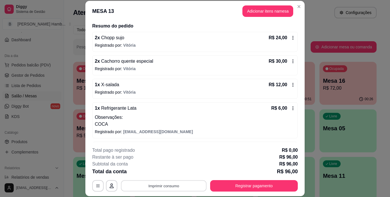
click at [164, 182] on button "Imprimir consumo" at bounding box center [164, 185] width 86 height 11
click at [155, 168] on button "IMPRESSORA" at bounding box center [163, 172] width 40 height 9
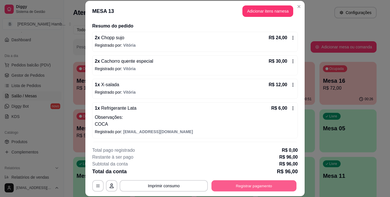
click at [222, 183] on button "Registrar pagamento" at bounding box center [254, 185] width 85 height 11
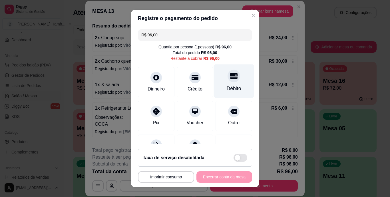
click at [230, 85] on div "Débito" at bounding box center [234, 88] width 15 height 7
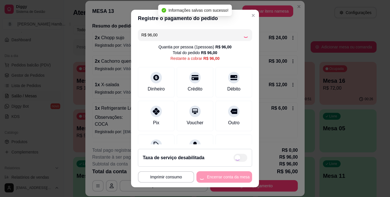
type input "R$ 0,00"
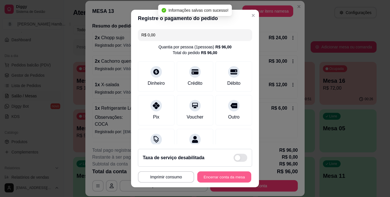
click at [216, 175] on button "Encerrar conta da mesa" at bounding box center [224, 176] width 54 height 11
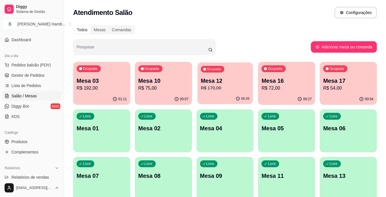
click at [226, 84] on p "Mesa 12" at bounding box center [225, 81] width 49 height 8
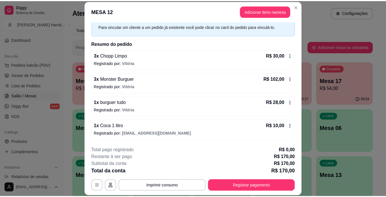
scroll to position [26, 0]
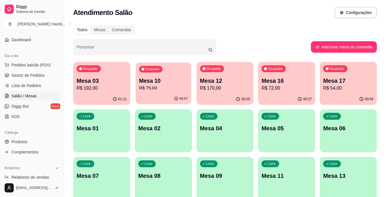
click at [167, 78] on p "Mesa 10" at bounding box center [163, 81] width 49 height 8
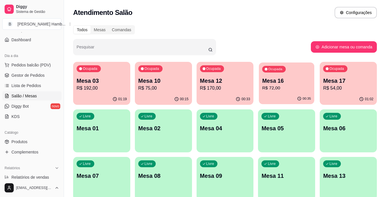
click at [288, 76] on div "Ocupada Mesa 16 R$ 72,00" at bounding box center [286, 77] width 55 height 31
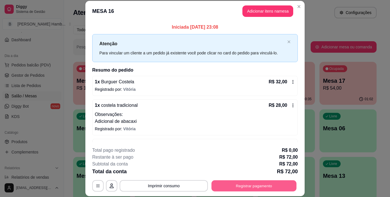
click at [225, 182] on button "Registrar pagamento" at bounding box center [254, 185] width 85 height 11
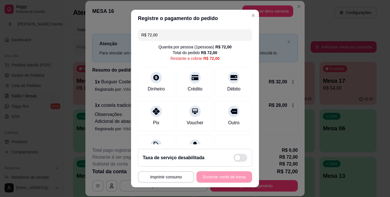
click at [222, 178] on div "**********" at bounding box center [195, 176] width 114 height 11
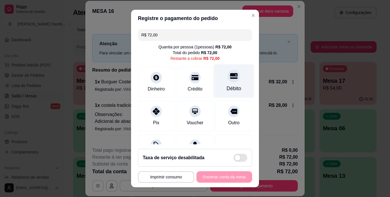
click at [227, 84] on div "Débito" at bounding box center [234, 80] width 40 height 33
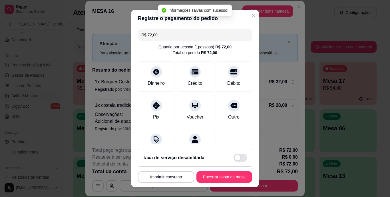
type input "R$ 0,00"
click at [208, 177] on button "Encerrar conta da mesa" at bounding box center [224, 176] width 54 height 11
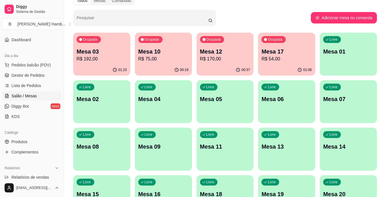
scroll to position [32, 0]
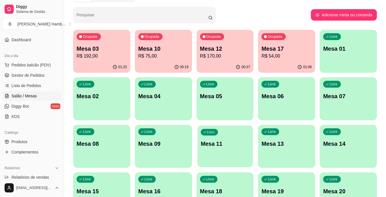
click at [216, 144] on p "Mesa 11" at bounding box center [225, 144] width 49 height 8
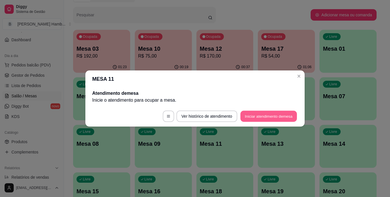
click at [256, 117] on button "Iniciar atendimento de mesa" at bounding box center [269, 116] width 57 height 11
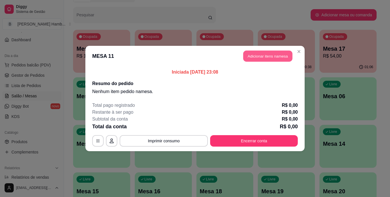
click at [258, 56] on button "Adicionar itens na mesa" at bounding box center [267, 56] width 49 height 11
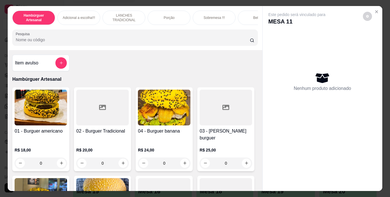
click at [217, 41] on input "Pesquisa" at bounding box center [133, 40] width 234 height 6
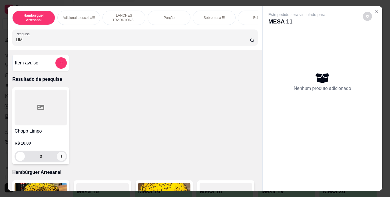
type input "LIM"
click at [60, 157] on icon "increase-product-quantity" at bounding box center [61, 156] width 3 height 3
click at [59, 158] on icon "increase-product-quantity" at bounding box center [61, 156] width 4 height 4
type input "2"
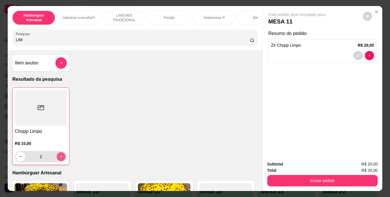
click at [59, 158] on icon "increase-product-quantity" at bounding box center [61, 156] width 4 height 4
type input "3"
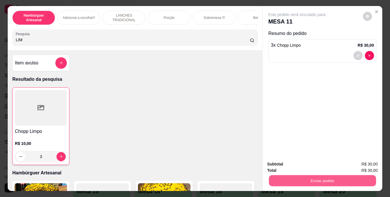
click at [298, 177] on button "Enviar pedido" at bounding box center [322, 180] width 107 height 11
click at [297, 160] on button "Não registrar e enviar pedido" at bounding box center [303, 164] width 59 height 11
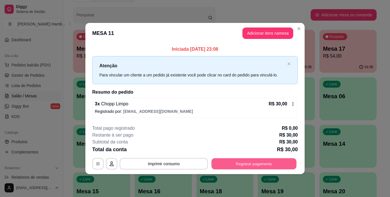
click at [253, 160] on button "Registrar pagamento" at bounding box center [254, 163] width 85 height 11
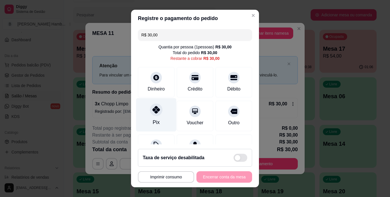
click at [151, 114] on div at bounding box center [156, 109] width 13 height 13
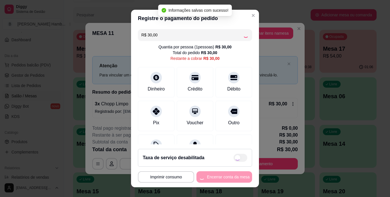
type input "R$ 0,00"
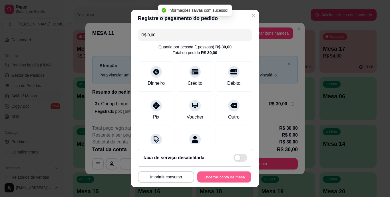
click at [208, 173] on button "Encerrar conta da mesa" at bounding box center [224, 176] width 54 height 11
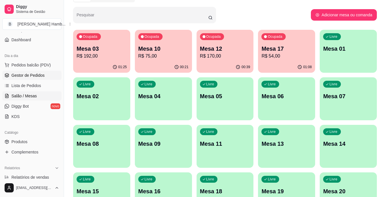
click at [45, 77] on link "Gestor de Pedidos" at bounding box center [31, 75] width 59 height 9
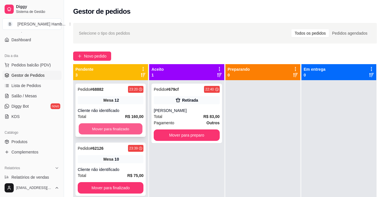
click at [111, 127] on button "Mover para finalizado" at bounding box center [111, 128] width 64 height 11
click at [111, 127] on button "Mover para finalizado" at bounding box center [111, 128] width 66 height 11
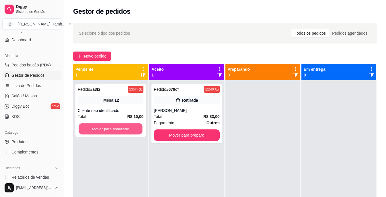
click at [111, 127] on button "Mover para finalizado" at bounding box center [111, 128] width 64 height 11
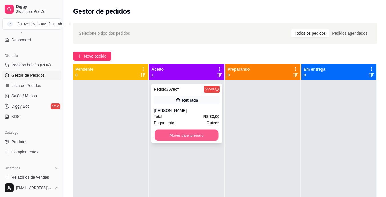
click at [165, 134] on button "Mover para preparo" at bounding box center [187, 134] width 64 height 11
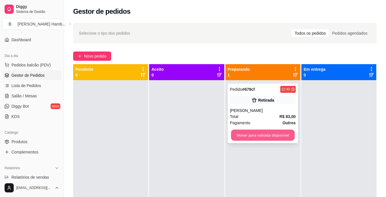
click at [238, 131] on button "Mover para retirada disponível" at bounding box center [263, 134] width 64 height 11
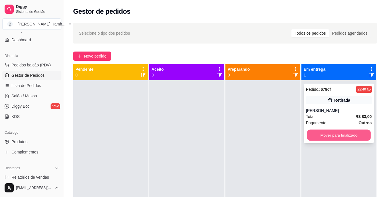
click at [314, 134] on button "Mover para finalizado" at bounding box center [339, 134] width 64 height 11
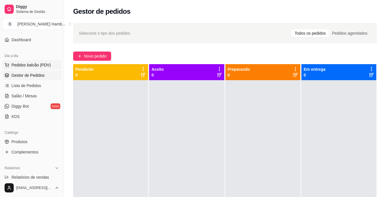
click at [26, 66] on span "Pedidos balcão (PDV)" at bounding box center [30, 65] width 39 height 6
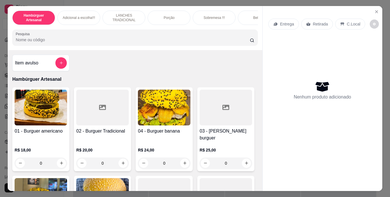
click at [89, 41] on input "Pesquisa" at bounding box center [133, 40] width 234 height 6
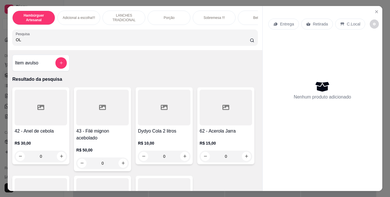
type input "O"
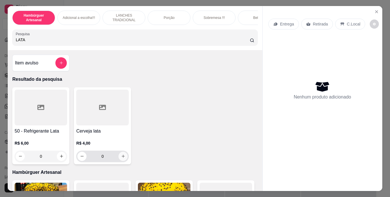
type input "LATA"
click at [123, 158] on icon "increase-product-quantity" at bounding box center [123, 156] width 4 height 4
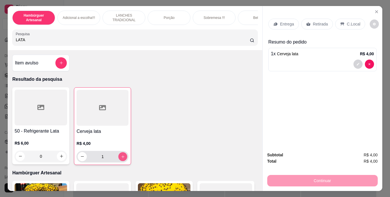
click at [123, 158] on icon "increase-product-quantity" at bounding box center [123, 156] width 4 height 4
click at [292, 175] on div "Continuar" at bounding box center [322, 179] width 111 height 13
click at [306, 23] on icon at bounding box center [308, 24] width 4 height 4
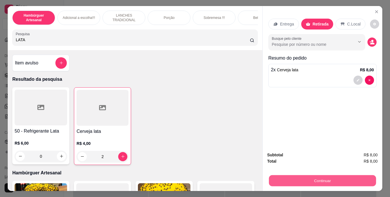
click at [290, 181] on button "Continuar" at bounding box center [322, 180] width 107 height 11
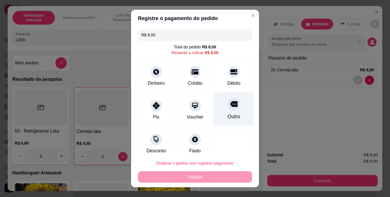
click at [230, 105] on icon at bounding box center [233, 104] width 7 height 6
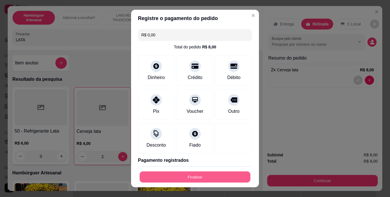
click at [195, 177] on button "Finalizar" at bounding box center [195, 176] width 111 height 11
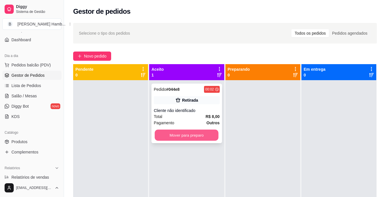
click at [185, 132] on button "Mover para preparo" at bounding box center [187, 134] width 64 height 11
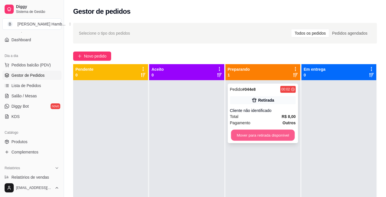
click at [241, 137] on button "Mover para retirada disponível" at bounding box center [263, 134] width 64 height 11
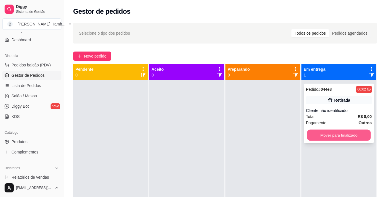
click at [310, 133] on button "Mover para finalizado" at bounding box center [339, 134] width 64 height 11
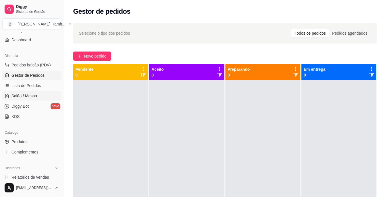
click at [23, 96] on span "Salão / Mesas" at bounding box center [23, 96] width 25 height 6
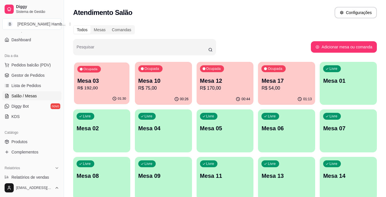
click at [95, 84] on p "Mesa 03" at bounding box center [101, 81] width 49 height 8
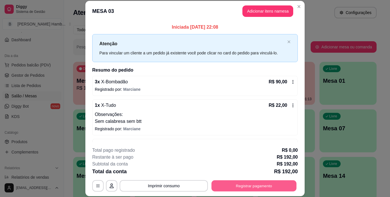
click at [229, 182] on button "Registrar pagamento" at bounding box center [254, 185] width 85 height 11
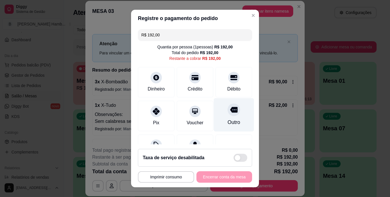
click at [218, 114] on div "Outro" at bounding box center [234, 114] width 40 height 33
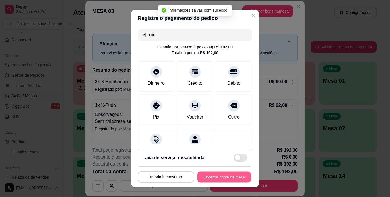
click at [226, 172] on button "Encerrar conta da mesa" at bounding box center [224, 176] width 54 height 11
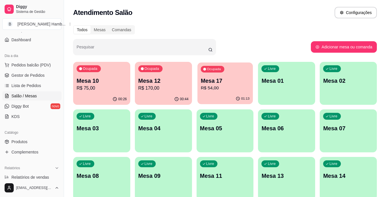
click at [229, 90] on p "R$ 54,00" at bounding box center [225, 88] width 49 height 7
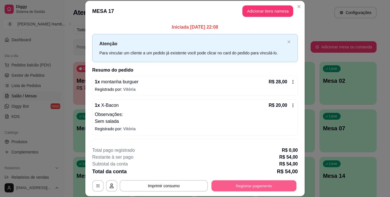
click at [231, 182] on button "Registrar pagamento" at bounding box center [254, 185] width 85 height 11
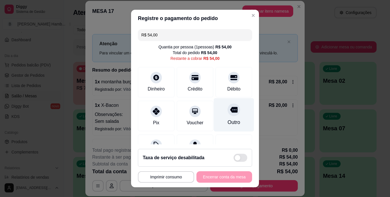
click at [222, 118] on div "Outro" at bounding box center [234, 114] width 40 height 33
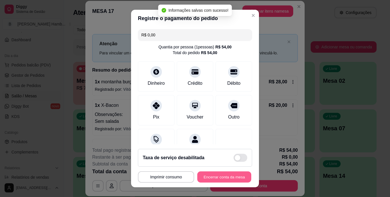
click at [211, 176] on button "Encerrar conta da mesa" at bounding box center [224, 176] width 54 height 11
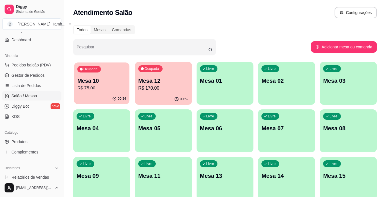
click at [118, 83] on p "Mesa 10" at bounding box center [101, 81] width 49 height 8
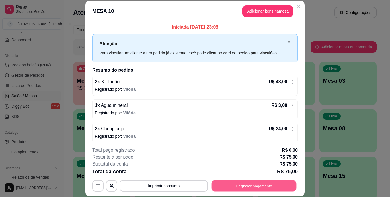
click at [282, 183] on button "Registrar pagamento" at bounding box center [254, 185] width 85 height 11
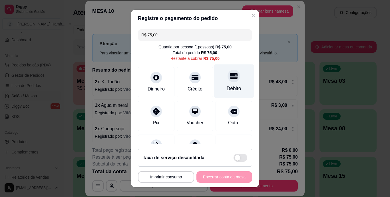
click at [227, 82] on div "Débito" at bounding box center [234, 80] width 40 height 33
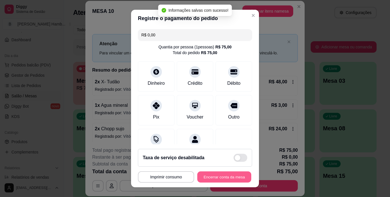
click at [222, 172] on button "Encerrar conta da mesa" at bounding box center [224, 176] width 54 height 11
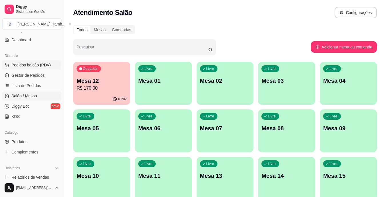
click at [44, 64] on span "Pedidos balcão (PDV)" at bounding box center [30, 65] width 39 height 6
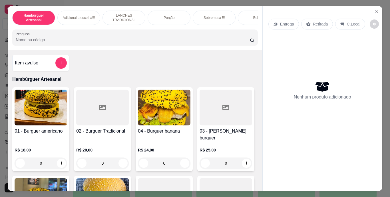
click at [160, 43] on input "Pesquisa" at bounding box center [133, 40] width 234 height 6
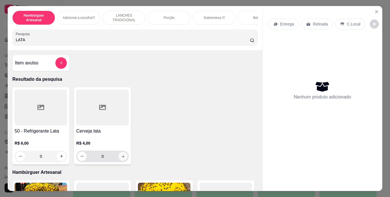
click at [121, 156] on icon "increase-product-quantity" at bounding box center [123, 156] width 4 height 4
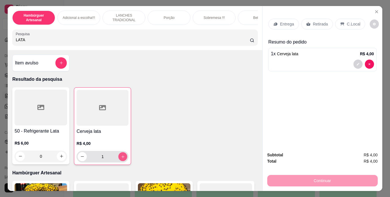
click at [121, 156] on icon "increase-product-quantity" at bounding box center [123, 156] width 4 height 4
click at [319, 22] on p "Retirada" at bounding box center [320, 24] width 15 height 6
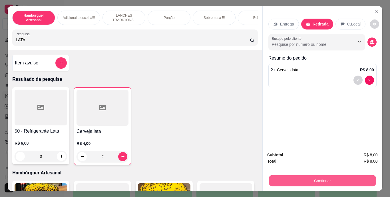
click at [292, 179] on button "Continuar" at bounding box center [322, 180] width 107 height 11
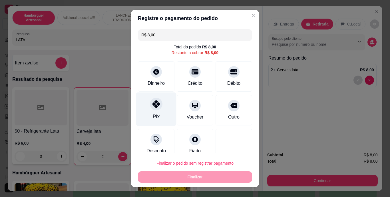
click at [156, 113] on div "Pix" at bounding box center [156, 116] width 7 height 7
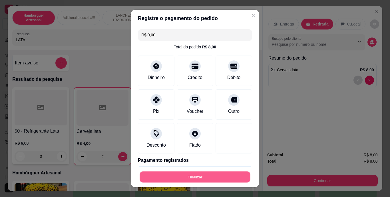
click at [178, 175] on button "Finalizar" at bounding box center [195, 176] width 111 height 11
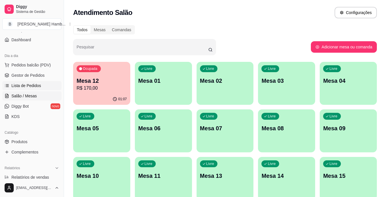
click at [39, 85] on span "Lista de Pedidos" at bounding box center [26, 86] width 30 height 6
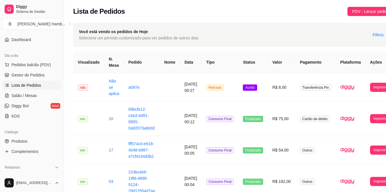
click at [48, 70] on ul "Pedidos balcão (PDV) Gestor de Pedidos Lista de Pedidos Salão / Mesas Diggy Bot…" at bounding box center [31, 90] width 59 height 61
click at [47, 72] on link "Gestor de Pedidos" at bounding box center [31, 75] width 59 height 9
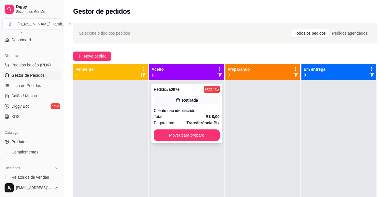
click at [152, 105] on div "Pedido # a097e 00:27 Retirada Cliente não identificado Total R$ 8,00 Pagamento …" at bounding box center [186, 112] width 70 height 59
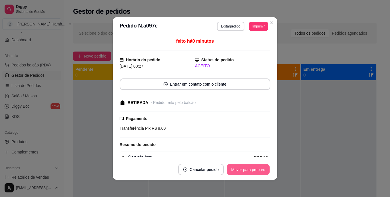
click at [240, 167] on button "Mover para preparo" at bounding box center [248, 169] width 43 height 11
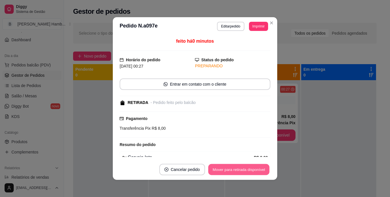
click at [240, 167] on button "Mover para retirada disponível" at bounding box center [238, 169] width 61 height 11
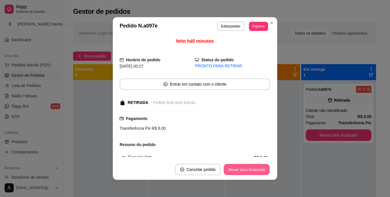
click at [240, 167] on button "Mover para finalizado" at bounding box center [247, 169] width 46 height 11
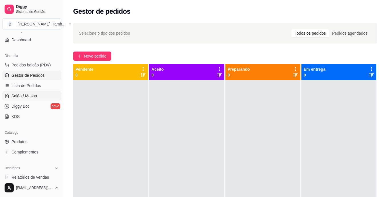
click at [25, 95] on span "Salão / Mesas" at bounding box center [23, 96] width 25 height 6
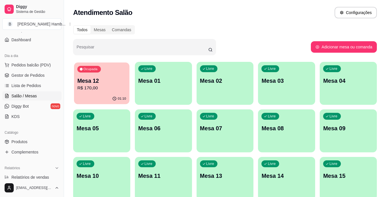
click at [98, 83] on p "Mesa 12" at bounding box center [101, 81] width 49 height 8
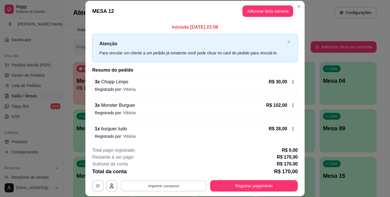
click at [149, 183] on button "Imprimir consumo" at bounding box center [164, 185] width 86 height 11
click at [150, 171] on button "IMPRESSORA" at bounding box center [163, 172] width 40 height 9
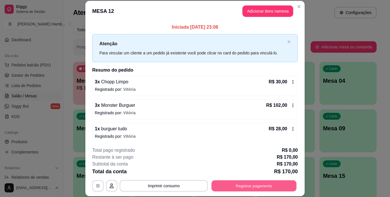
click at [256, 187] on button "Registrar pagamento" at bounding box center [254, 185] width 85 height 11
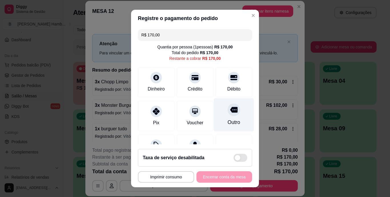
click at [230, 108] on icon at bounding box center [233, 110] width 7 height 6
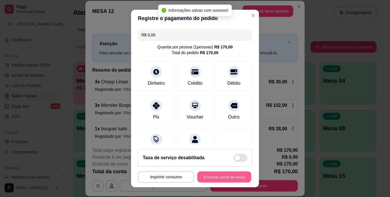
click at [220, 175] on button "Encerrar conta da mesa" at bounding box center [224, 176] width 54 height 11
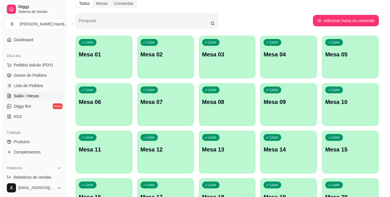
scroll to position [27, 0]
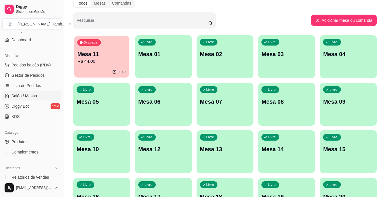
click at [102, 56] on p "Mesa 11" at bounding box center [101, 54] width 49 height 8
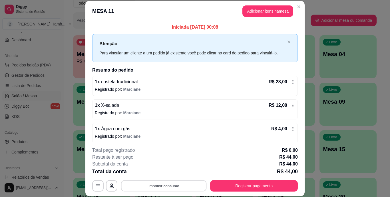
click at [187, 184] on button "Imprimir consumo" at bounding box center [164, 185] width 86 height 11
click at [175, 170] on button "IMPRESSORA" at bounding box center [163, 172] width 40 height 9
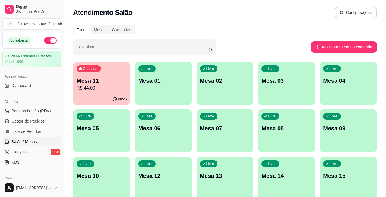
scroll to position [26, 0]
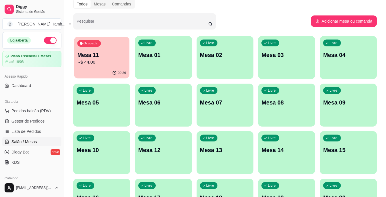
click at [119, 71] on p "00:26" at bounding box center [122, 73] width 8 height 5
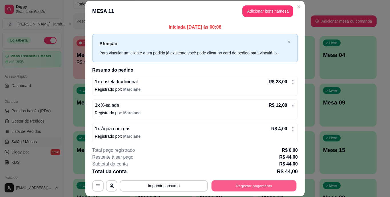
click at [249, 184] on button "Registrar pagamento" at bounding box center [254, 185] width 85 height 11
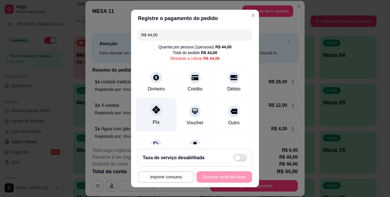
click at [153, 112] on icon at bounding box center [156, 109] width 7 height 7
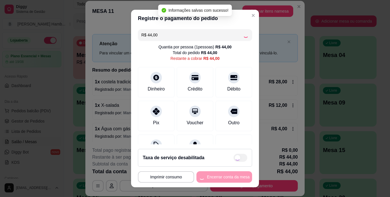
type input "R$ 0,00"
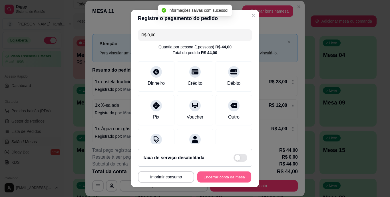
click at [233, 177] on button "Encerrar conta da mesa" at bounding box center [224, 176] width 54 height 11
